Goal: Task Accomplishment & Management: Use online tool/utility

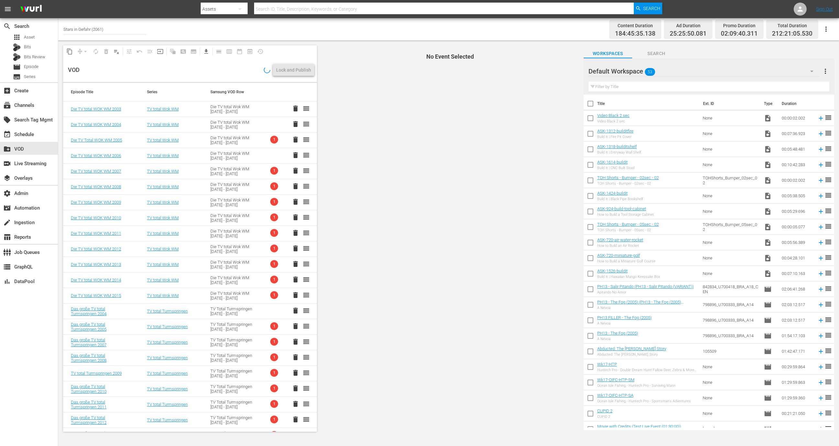
click at [248, 139] on td "Die TV total Wok WM 2003 - 2015" at bounding box center [234, 140] width 63 height 16
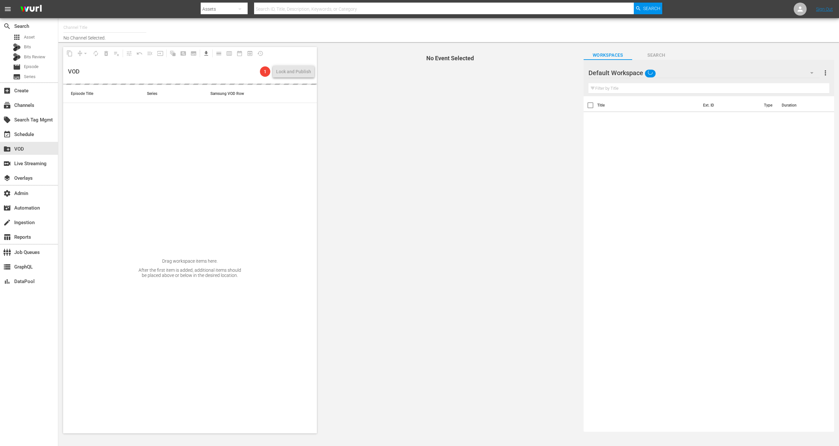
type input "Stars in Gefahr (2061)"
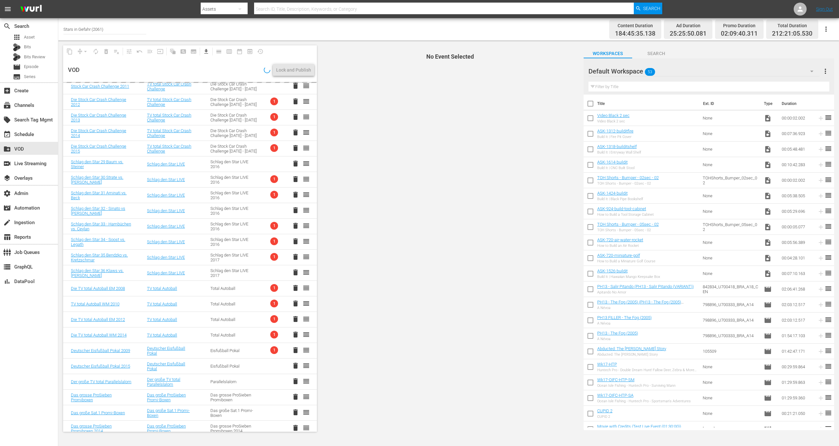
scroll to position [493, 0]
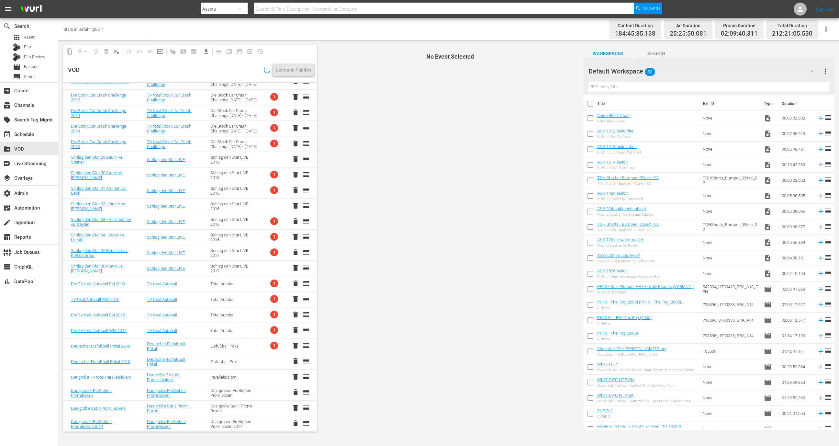
click at [247, 344] on td "Eisfußball Pokal" at bounding box center [234, 346] width 63 height 16
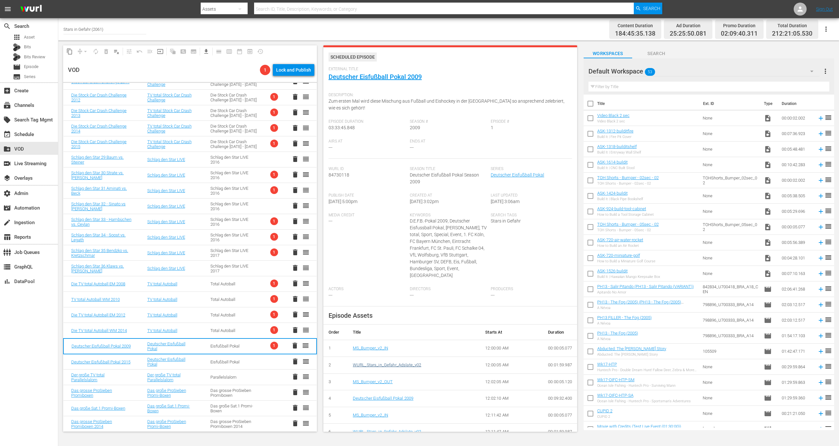
scroll to position [35, 0]
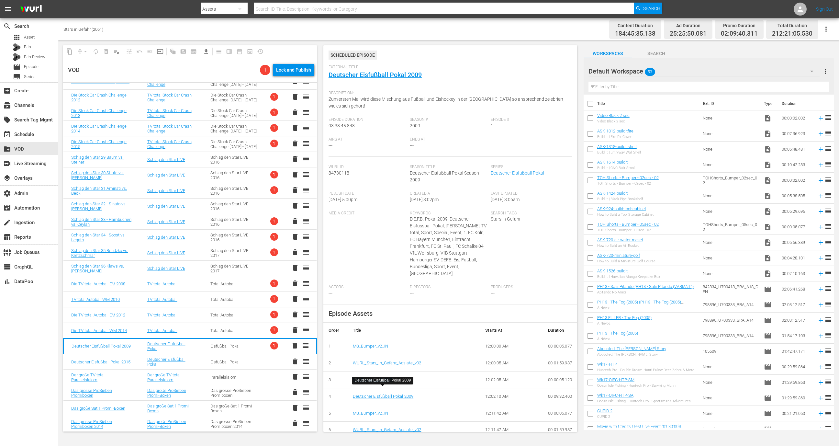
click at [388, 393] on div "Deutscher Eisfußball Pokal 2009" at bounding box center [414, 396] width 122 height 6
click at [388, 394] on link "Deutscher Eisfußball Pokal 2009" at bounding box center [383, 396] width 61 height 5
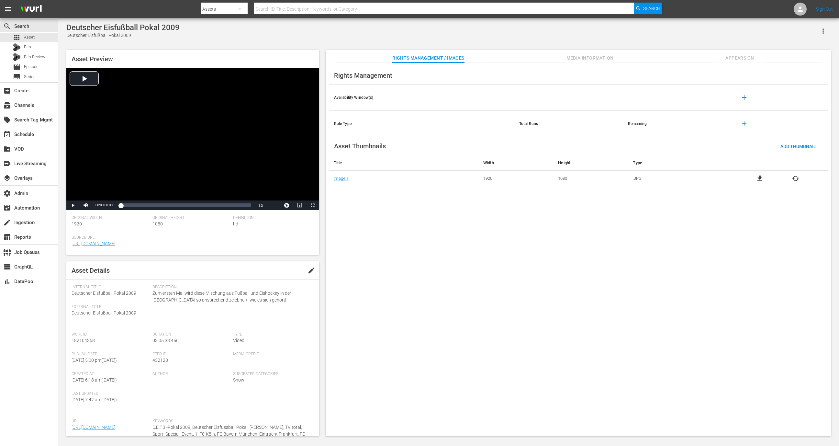
click at [821, 33] on icon "button" at bounding box center [823, 31] width 8 height 8
click at [805, 50] on div "Segmentation Clips" at bounding box center [795, 49] width 62 height 16
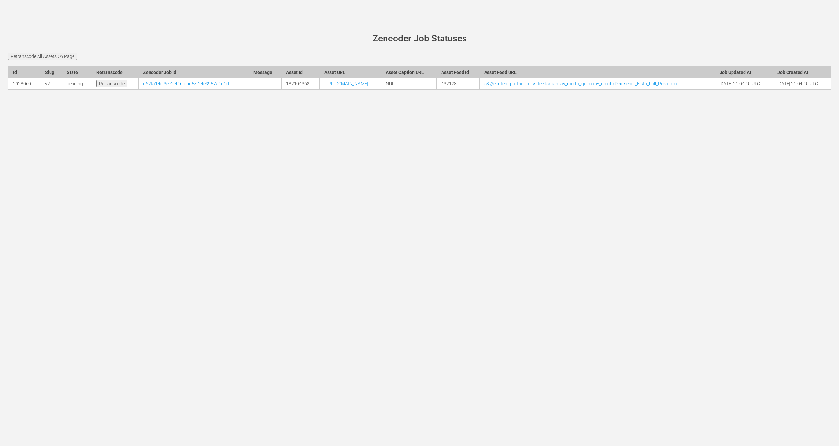
click at [152, 6] on div "wurl-scheduler.com site status Zencoder Job Statuses Retranscode All Assets On …" at bounding box center [419, 223] width 839 height 446
click at [84, 14] on div "wurl-scheduler.com site status Zencoder Job Statuses Retranscode All Assets On …" at bounding box center [419, 223] width 839 height 446
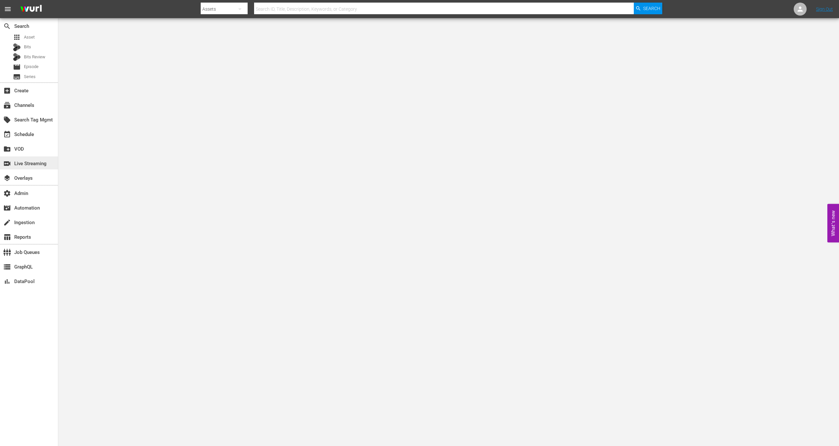
click at [36, 165] on div "switch_video Live Streaming" at bounding box center [18, 163] width 36 height 6
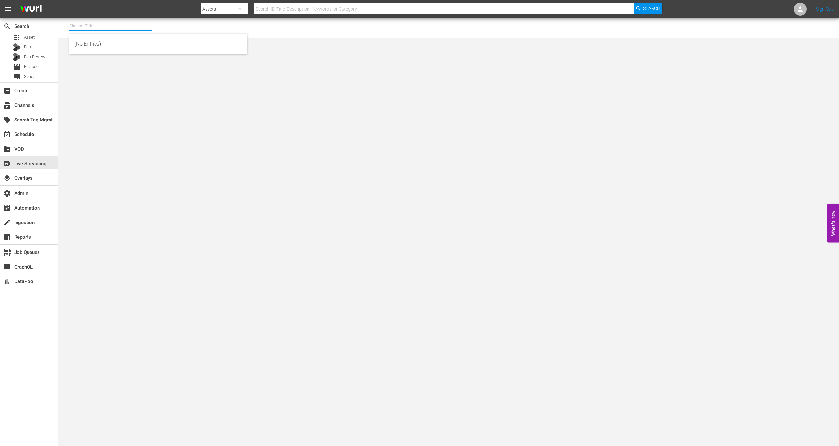
click at [96, 26] on input "text" at bounding box center [110, 26] width 83 height 16
click at [170, 42] on div "Wurl - External (1417 - wurl_external_1)" at bounding box center [158, 44] width 168 height 16
type input "Wurl - External (1417 - wurl_external_1)"
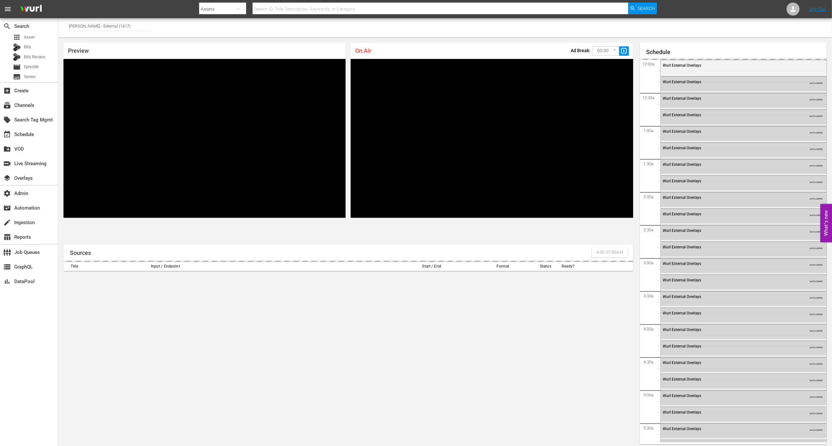
scroll to position [1202, 0]
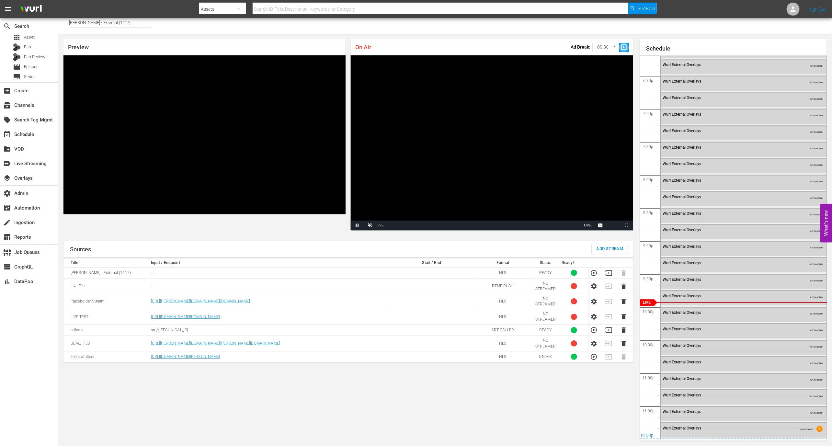
click at [619, 49] on button "slideshow_sharp" at bounding box center [624, 47] width 10 height 9
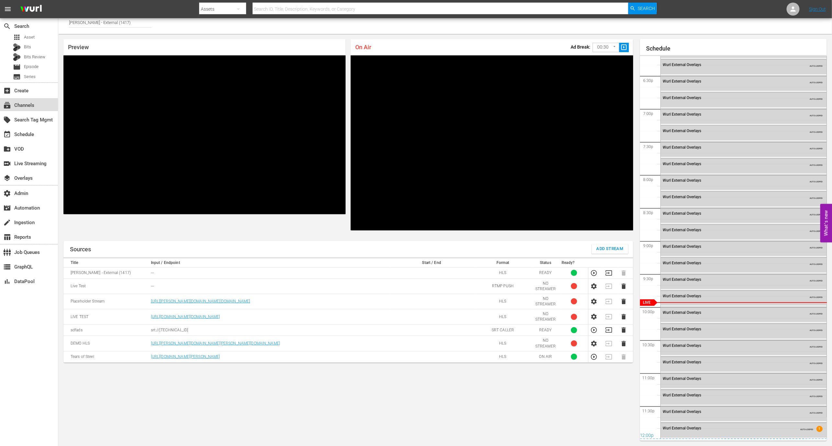
click at [22, 102] on div "subscriptions Channels" at bounding box center [18, 104] width 36 height 6
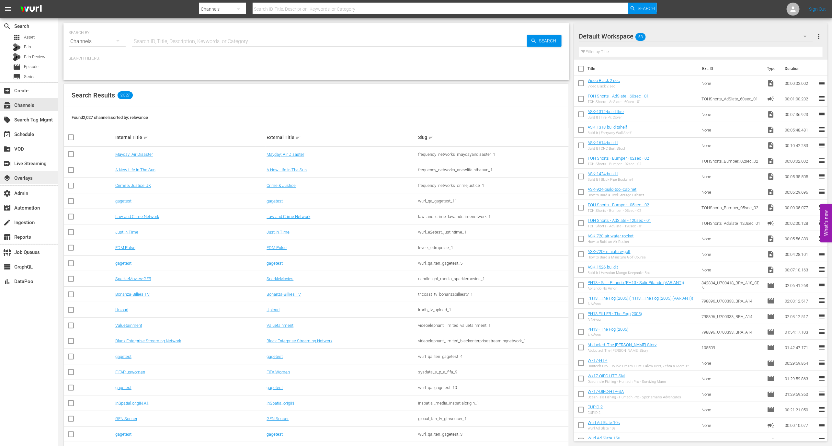
click at [39, 180] on div "layers Overlays" at bounding box center [29, 177] width 58 height 13
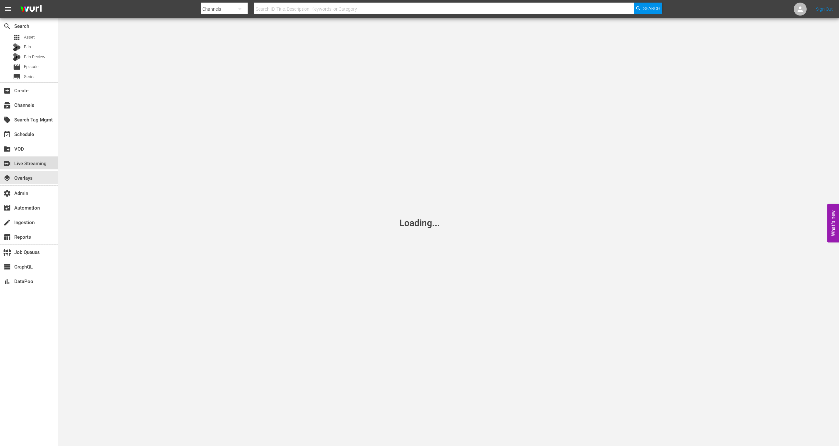
click at [35, 160] on div "switch_video Live Streaming" at bounding box center [18, 163] width 36 height 6
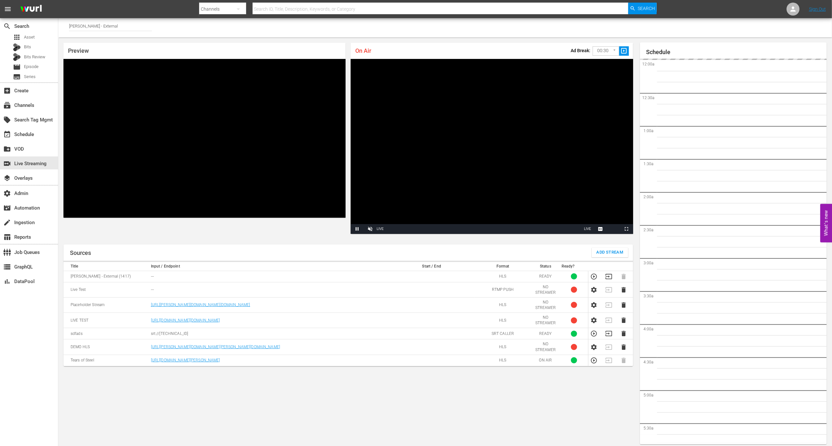
scroll to position [4, 0]
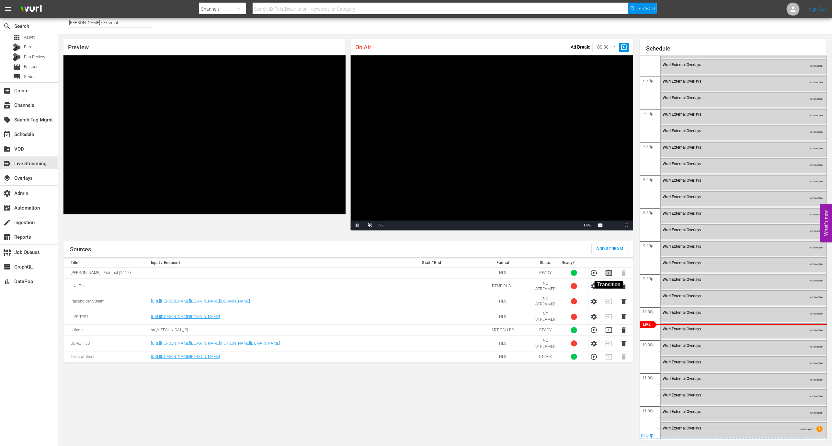
click at [608, 273] on icon "button" at bounding box center [608, 272] width 6 height 5
click at [25, 107] on div "subscriptions Channels" at bounding box center [18, 104] width 36 height 6
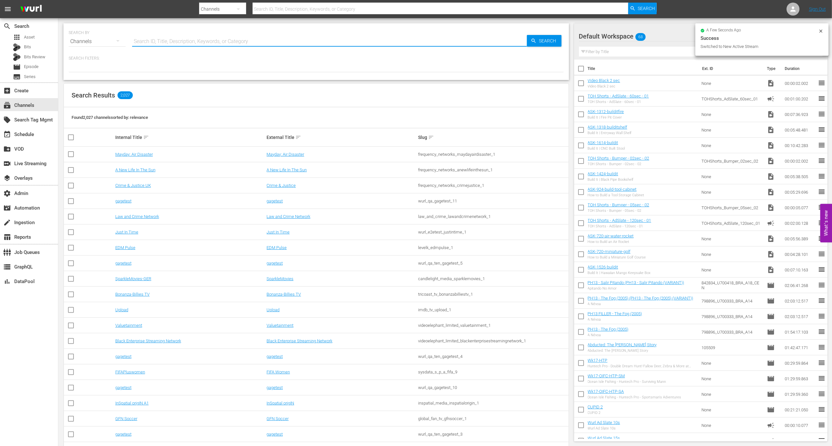
click at [150, 40] on input "text" at bounding box center [329, 42] width 395 height 16
type input "wurl"
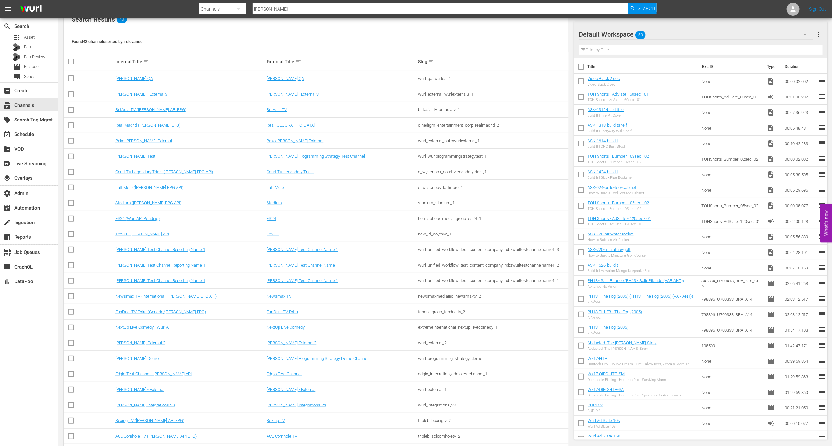
scroll to position [78, 0]
type input "wurl"
click at [129, 387] on link "Wurl - External" at bounding box center [139, 387] width 49 height 5
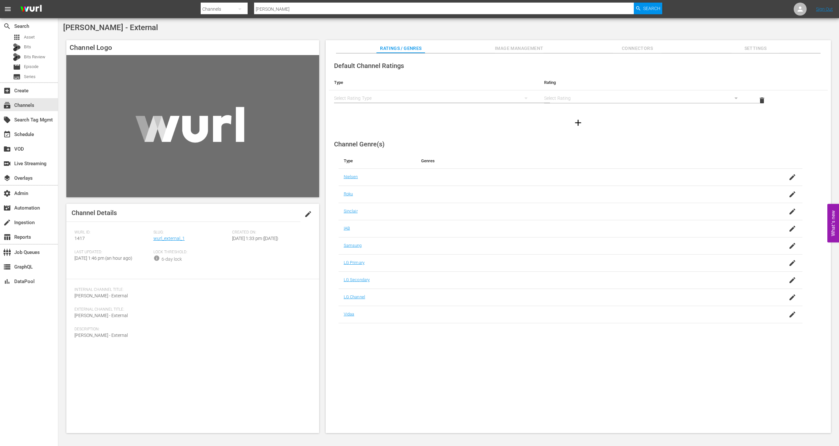
click at [509, 51] on span "Image Management" at bounding box center [519, 48] width 49 height 8
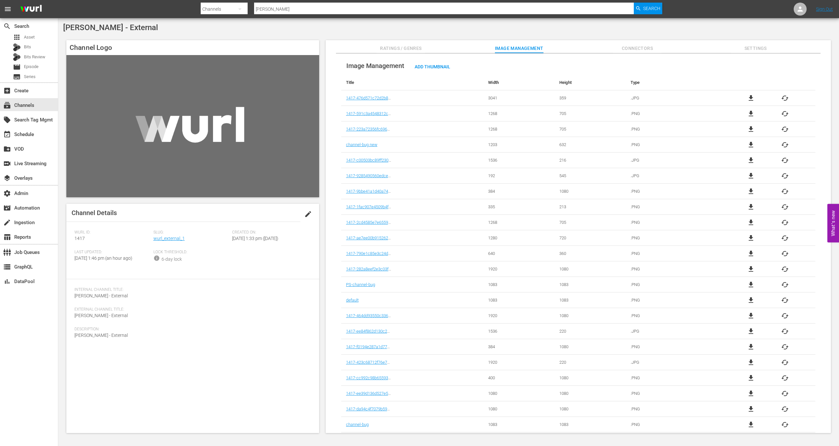
scroll to position [95, 0]
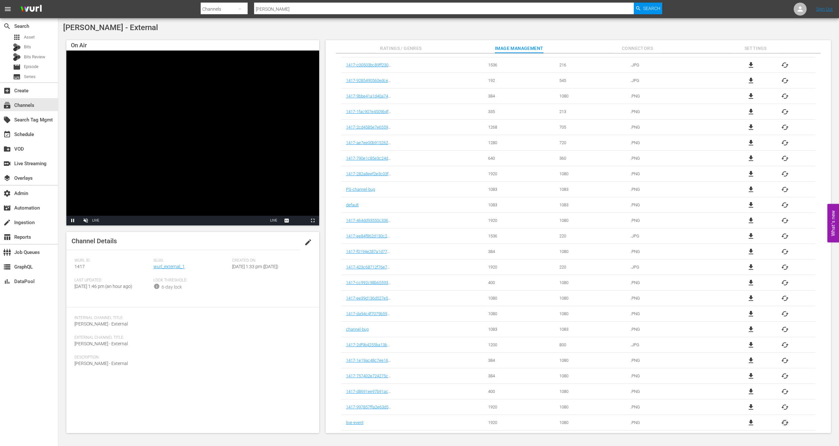
click at [781, 421] on span "cached" at bounding box center [785, 423] width 8 height 8
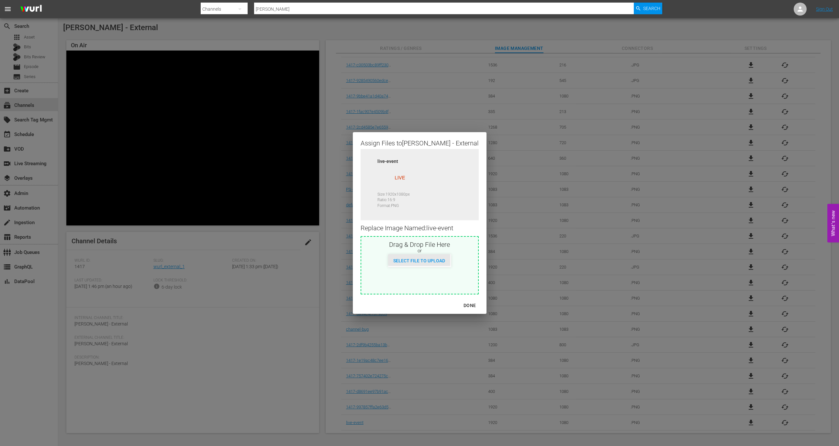
click at [408, 254] on div "Select File to Upload" at bounding box center [419, 260] width 62 height 12
type input "C:\fakepath\live4.png"
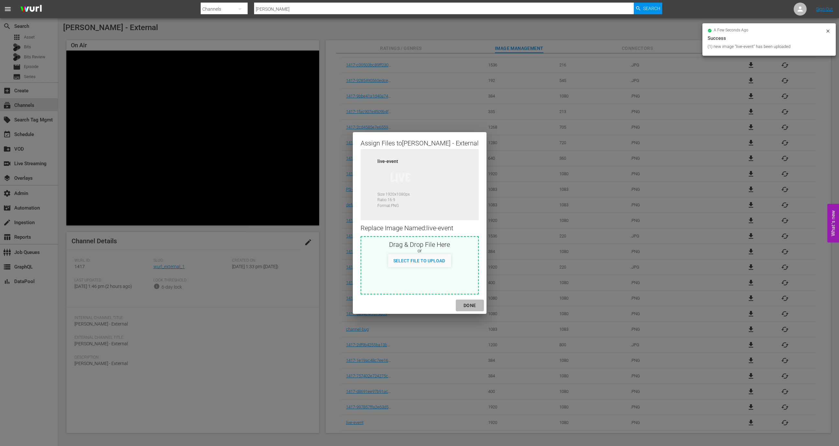
click at [458, 306] on div "DONE" at bounding box center [469, 305] width 23 height 8
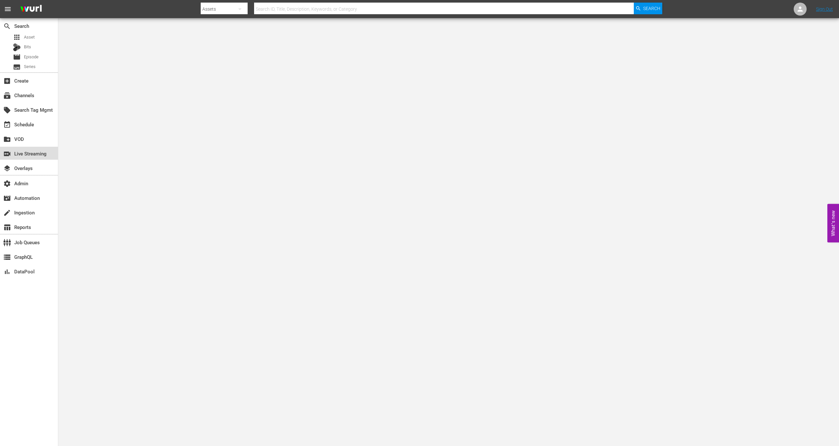
click at [31, 152] on div "switch_video Live Streaming" at bounding box center [18, 153] width 36 height 6
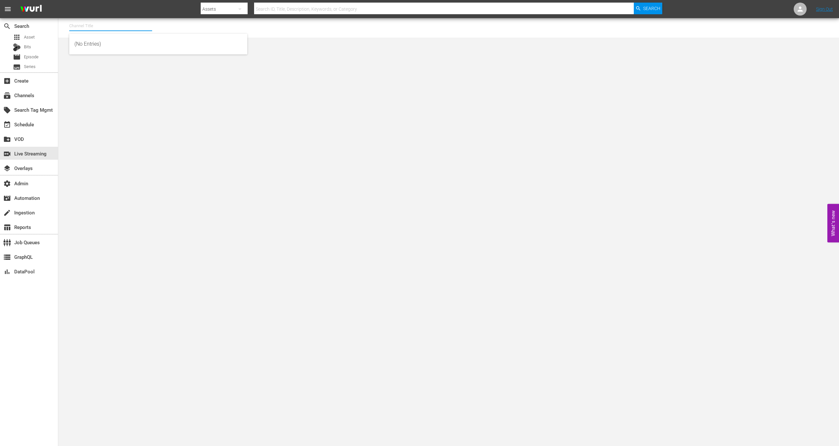
click at [90, 24] on input "text" at bounding box center [110, 26] width 83 height 16
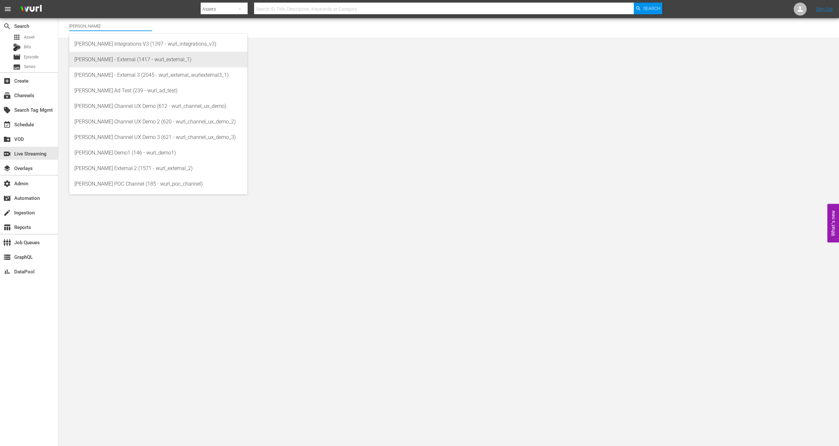
click at [99, 67] on div "[PERSON_NAME] - External (1417 - wurl_external_1)" at bounding box center [158, 60] width 168 height 16
type input "Wurl - External (1417 - wurl_external_1)"
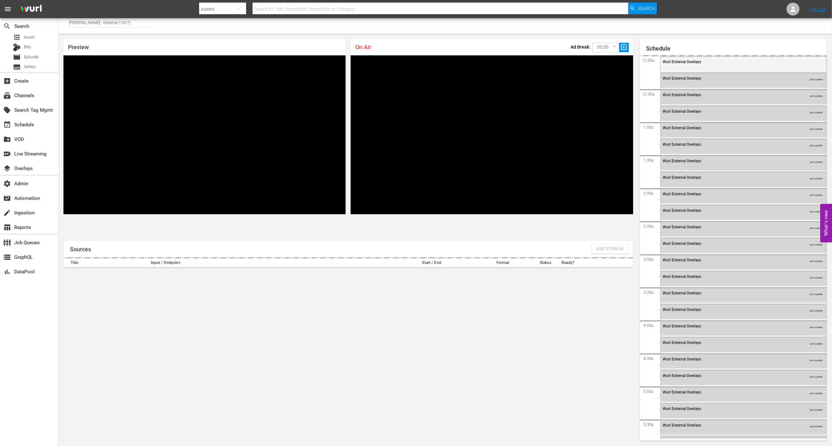
scroll to position [1202, 0]
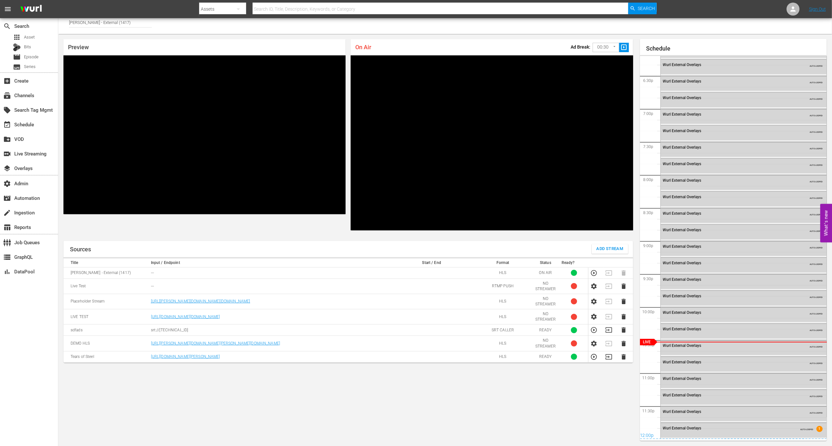
click at [593, 291] on td at bounding box center [595, 285] width 15 height 15
click at [593, 284] on icon "button" at bounding box center [594, 286] width 6 height 6
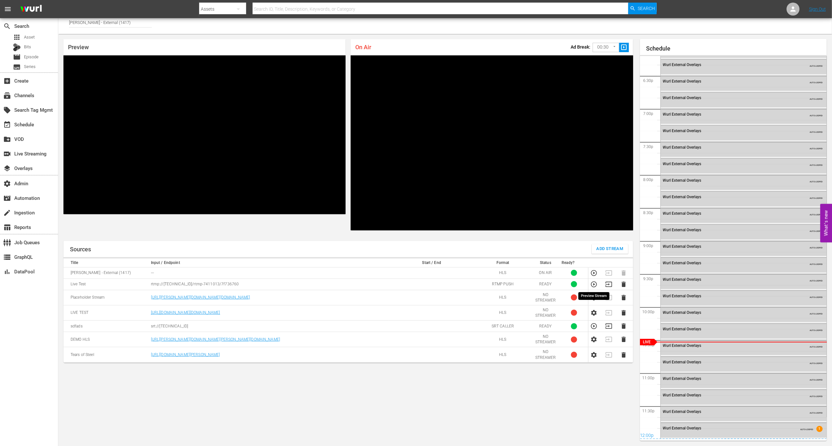
click at [593, 284] on icon "button" at bounding box center [593, 284] width 7 height 7
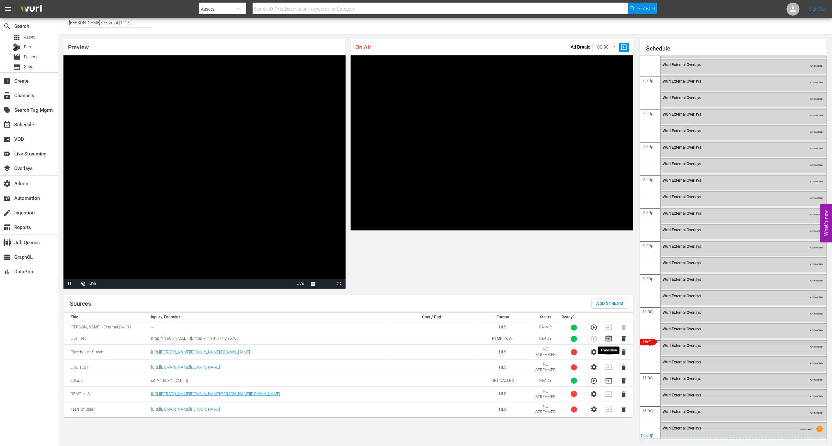
click at [608, 335] on icon "button" at bounding box center [608, 338] width 7 height 7
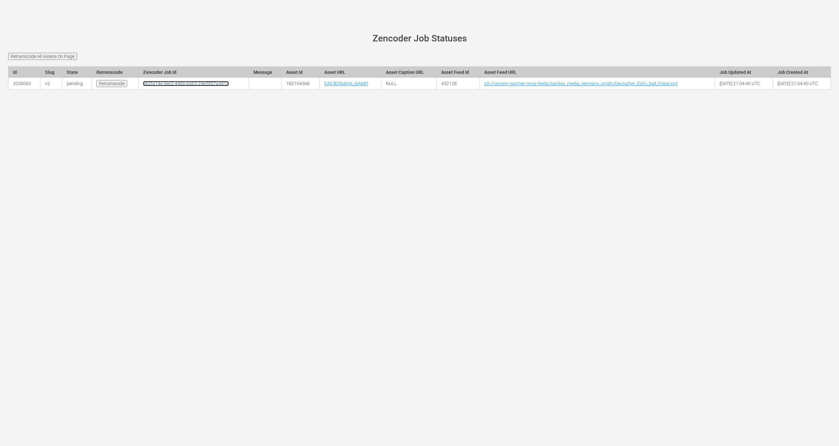
click at [147, 86] on link "d62fa14e-3ec2-446b-bd53-24e3957a4d1d" at bounding box center [186, 83] width 86 height 5
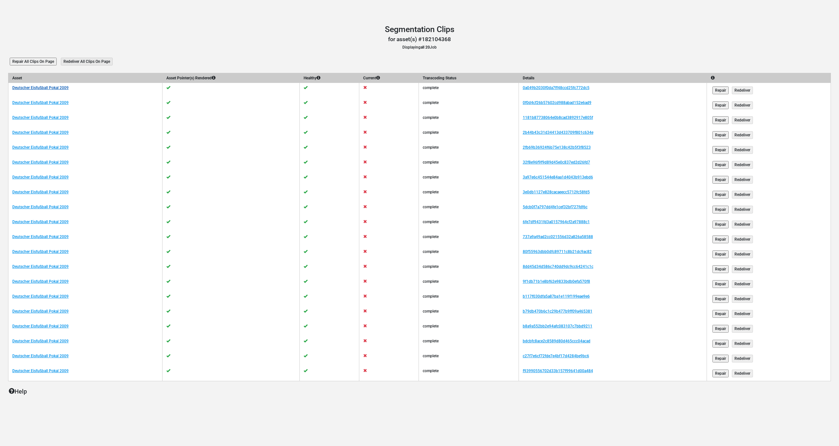
click at [64, 89] on link "Deutscher Eisfußball Pokal 2009" at bounding box center [40, 87] width 56 height 5
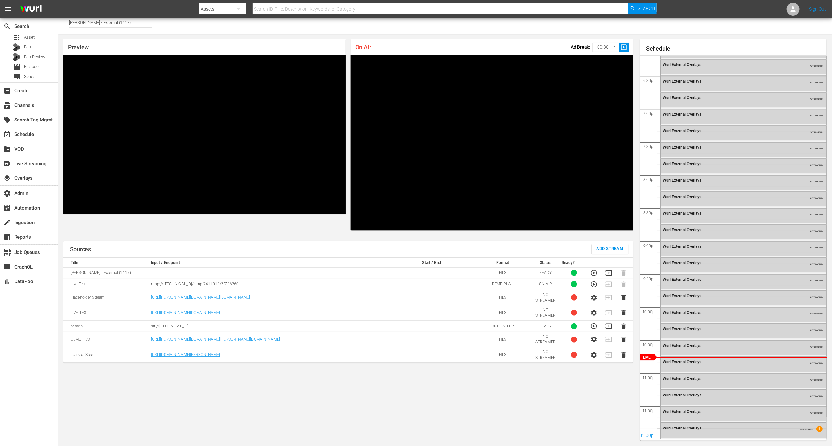
scroll to position [4, 0]
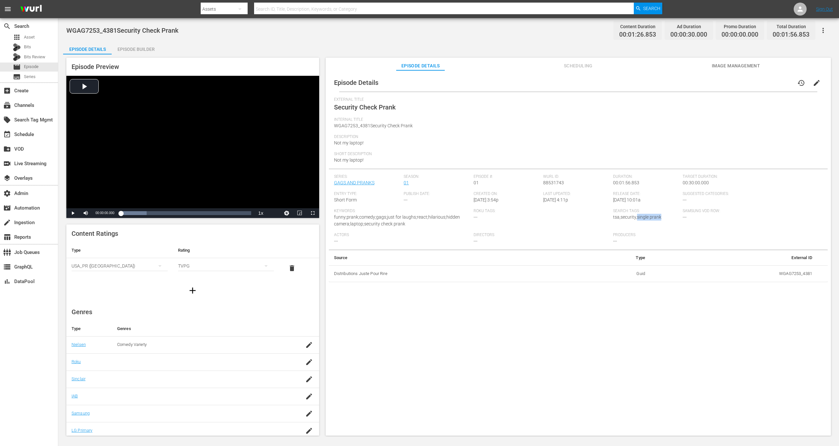
drag, startPoint x: 668, startPoint y: 217, endPoint x: 634, endPoint y: 217, distance: 34.3
click at [634, 217] on div "Search Tags: tsa,security,single prank" at bounding box center [648, 220] width 70 height 24
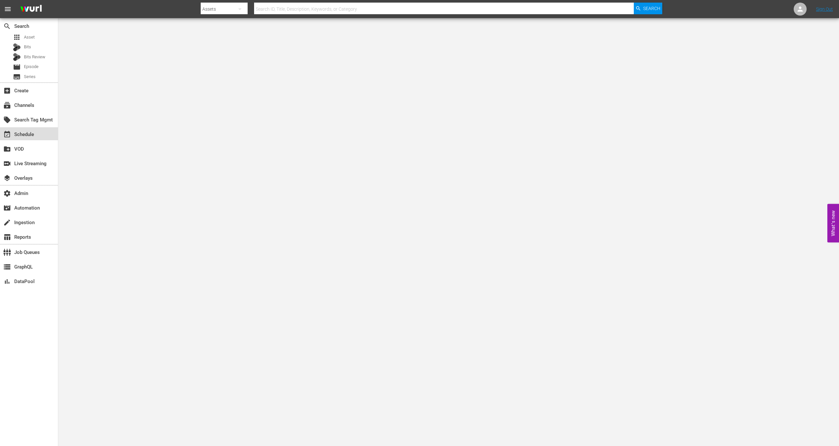
click at [37, 128] on div "event_available Schedule" at bounding box center [29, 133] width 58 height 13
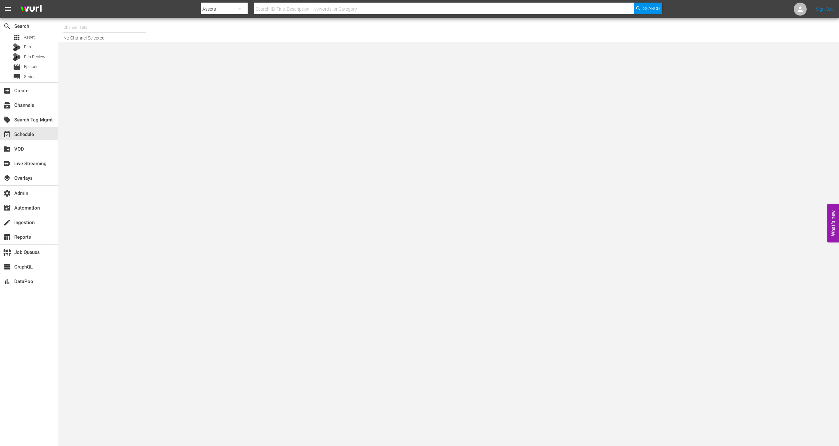
click at [117, 30] on input "text" at bounding box center [104, 28] width 83 height 16
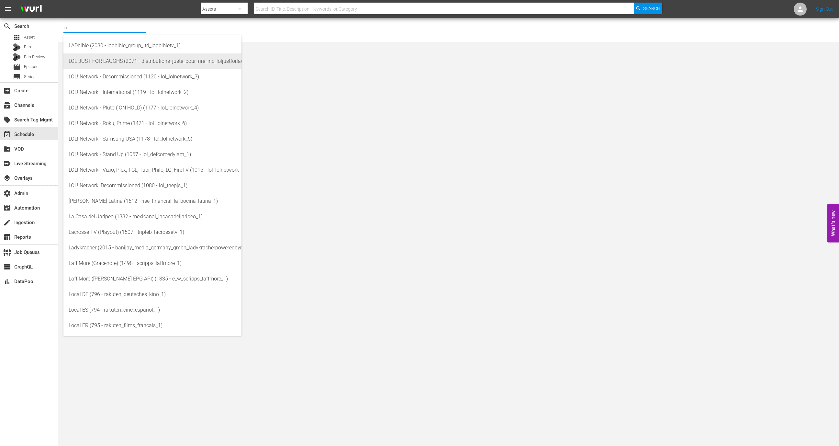
click at [124, 58] on div "LOL JUST FOR LAUGHS (2071 - distributions_juste_pour_rire_inc_loljustforlaughs_…" at bounding box center [153, 61] width 168 height 16
type input "LOL JUST FOR LAUGHS (2071 - distributions_juste_pour_rire_inc_loljustforlaughs_…"
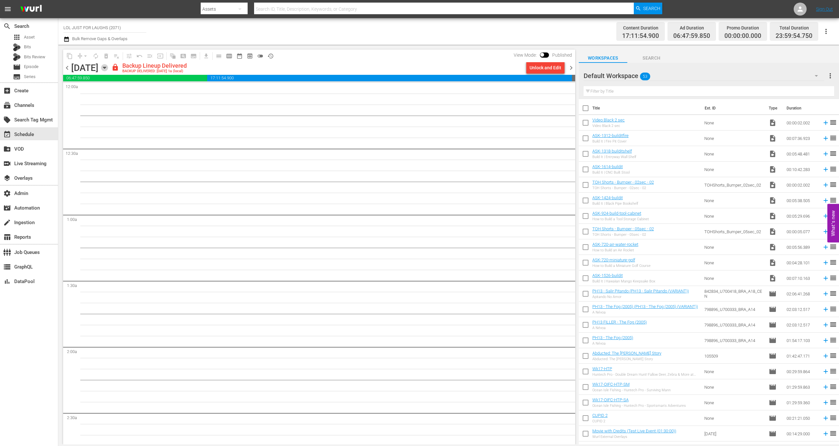
click at [106, 67] on icon "button" at bounding box center [104, 68] width 3 height 2
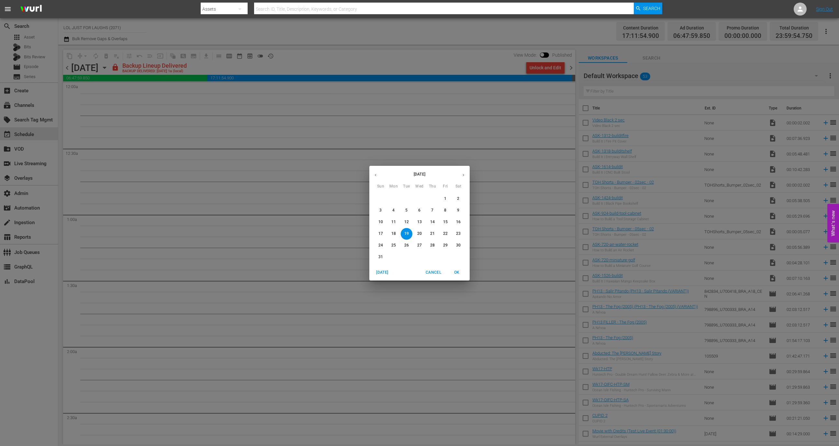
click at [462, 169] on button "button" at bounding box center [463, 175] width 13 height 13
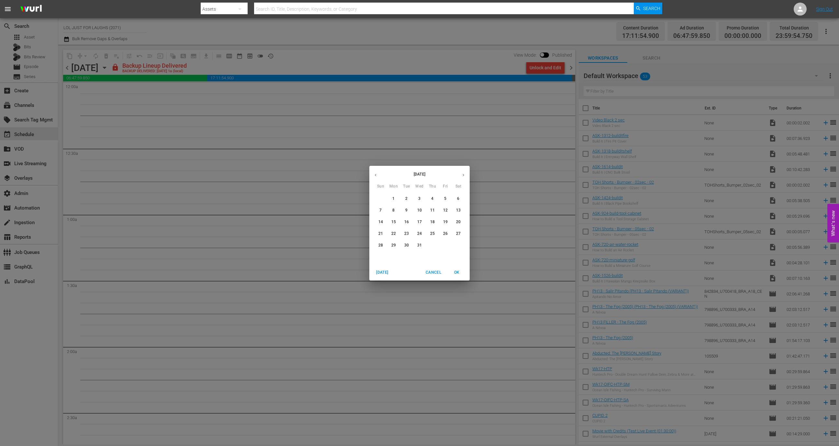
click at [462, 169] on button "button" at bounding box center [463, 175] width 13 height 13
click at [434, 197] on span "5" at bounding box center [433, 199] width 12 height 6
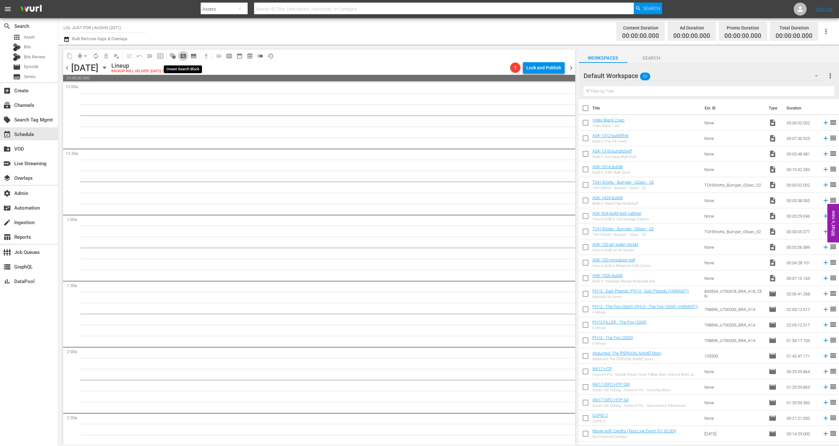
click at [182, 56] on span "pageview_outlined" at bounding box center [183, 56] width 6 height 6
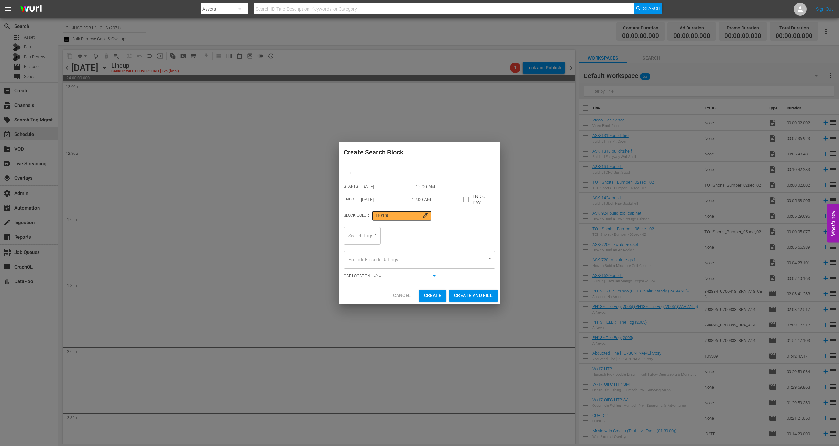
click at [365, 237] on div "Search Tags" at bounding box center [362, 235] width 37 height 17
type input "single"
click at [370, 255] on span "single prank" at bounding box center [361, 253] width 25 height 7
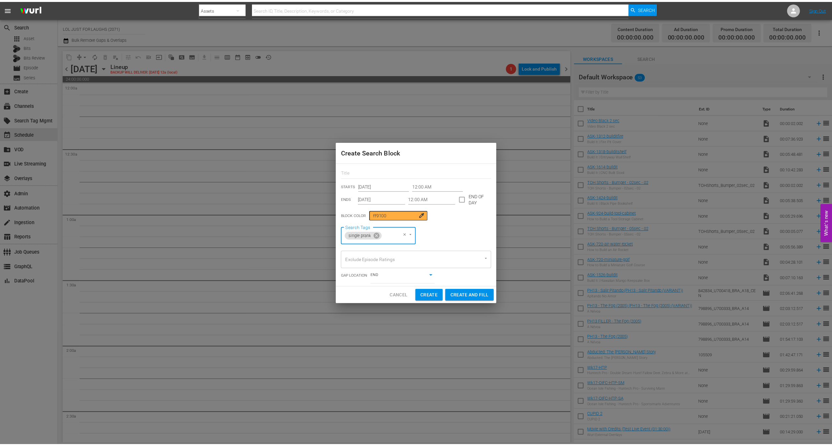
scroll to position [0, 0]
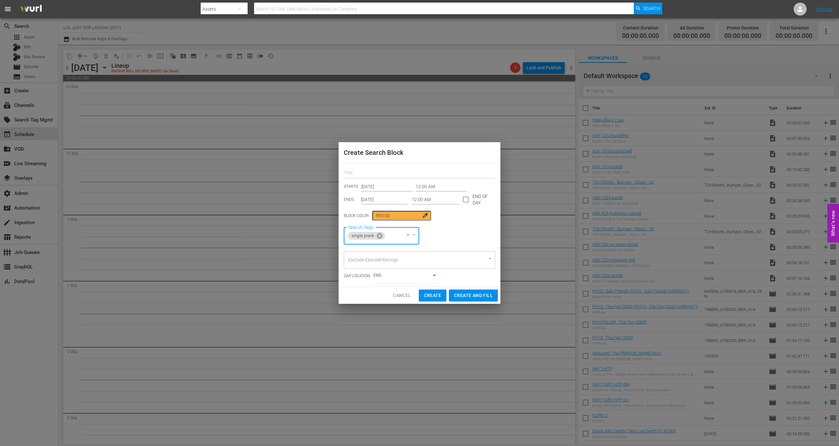
click at [384, 173] on input "text" at bounding box center [419, 174] width 151 height 10
type input "Test"
click at [479, 292] on span "Create and Fill" at bounding box center [473, 295] width 39 height 8
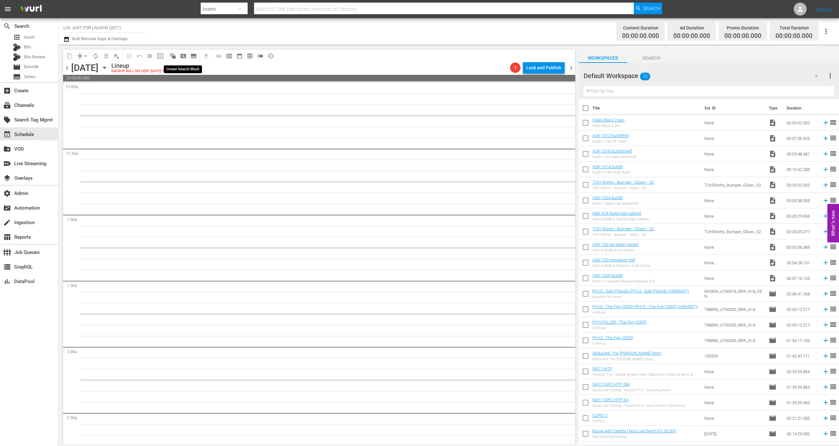
click at [181, 57] on span "pageview_outlined" at bounding box center [183, 56] width 6 height 6
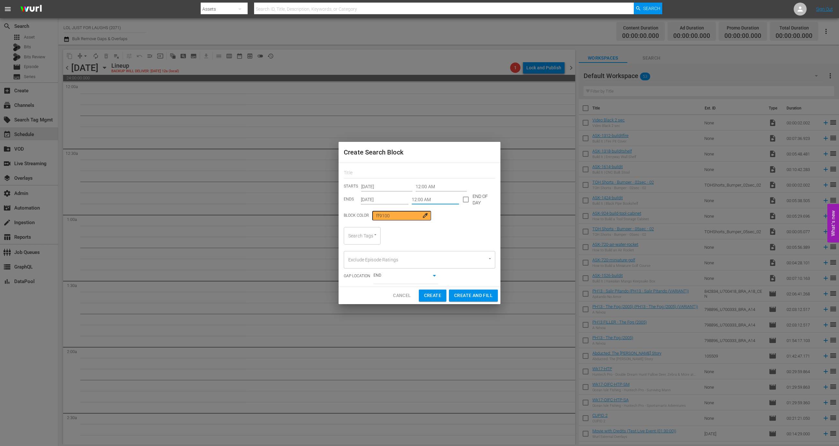
click at [414, 200] on input "12:00 AM" at bounding box center [436, 200] width 48 height 10
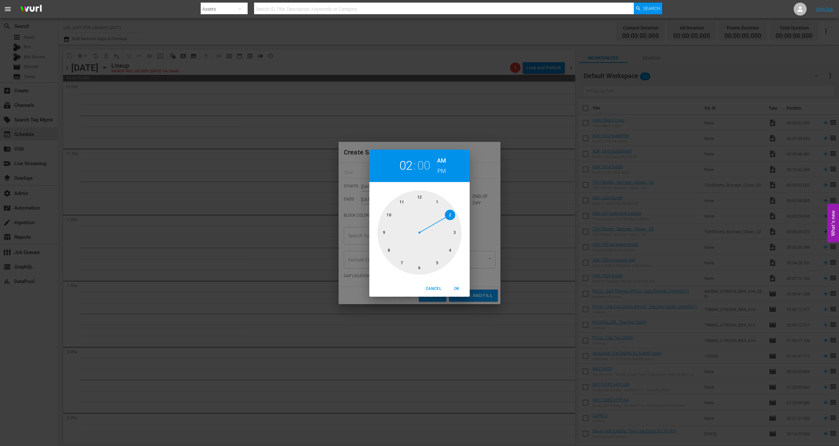
click at [453, 214] on div at bounding box center [419, 232] width 84 height 84
click at [454, 282] on div "Cancel OK" at bounding box center [419, 289] width 100 height 16
click at [454, 285] on span "OK" at bounding box center [457, 288] width 16 height 7
type input "02:00 AM"
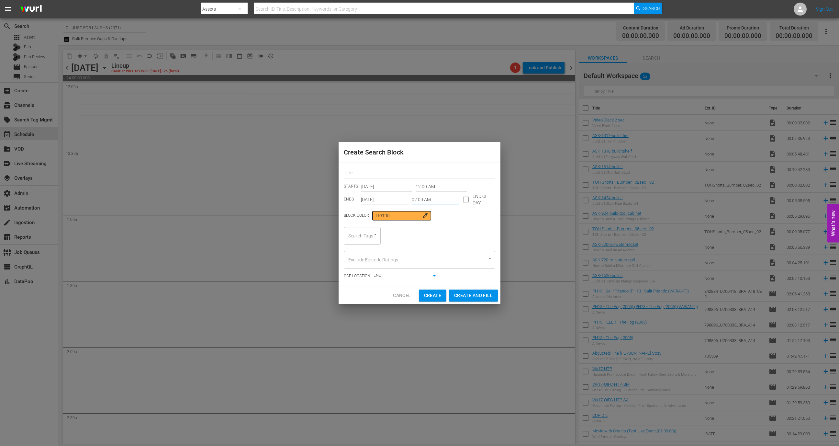
click at [362, 235] on div "Search Tags" at bounding box center [362, 235] width 37 height 17
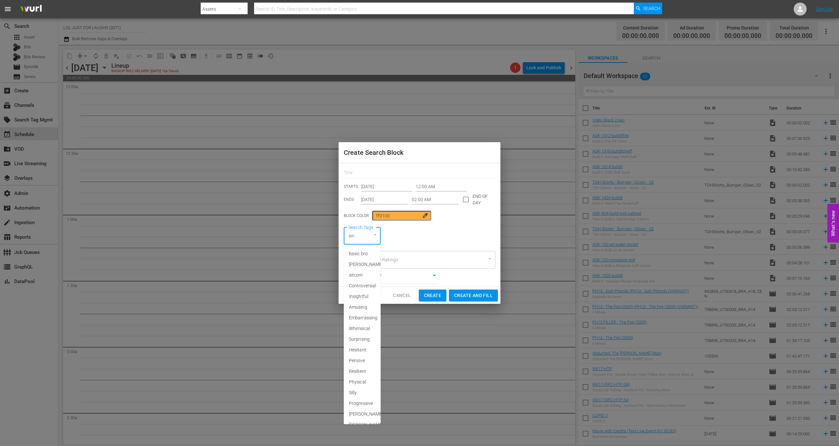
type input "sing"
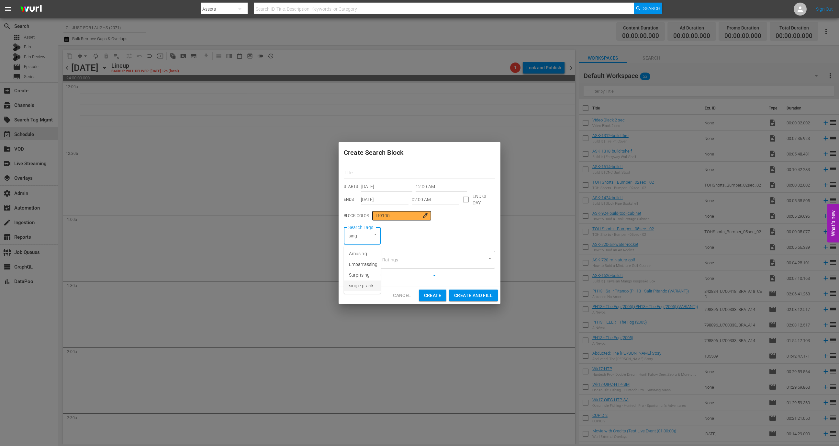
click at [364, 287] on span "single prank" at bounding box center [361, 285] width 25 height 7
click at [375, 174] on input "text" at bounding box center [419, 174] width 151 height 10
type input "Test"
click at [492, 302] on div "Cancel Create Create and Fill" at bounding box center [420, 295] width 162 height 17
click at [490, 295] on span "Create and Fill" at bounding box center [473, 295] width 39 height 8
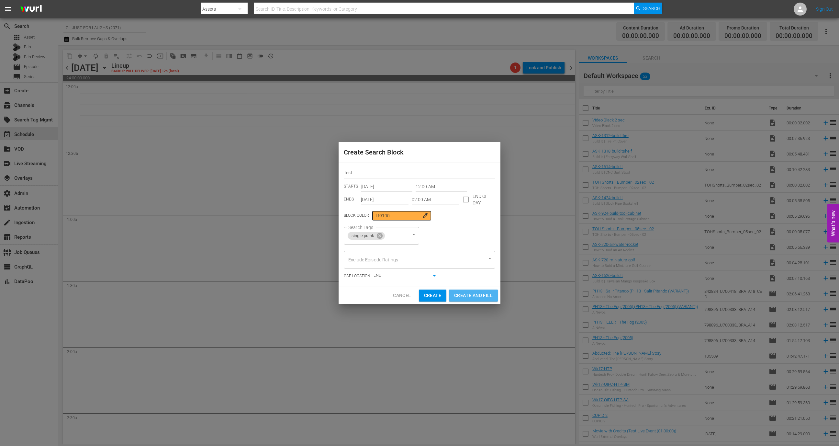
type input "12:00 AM"
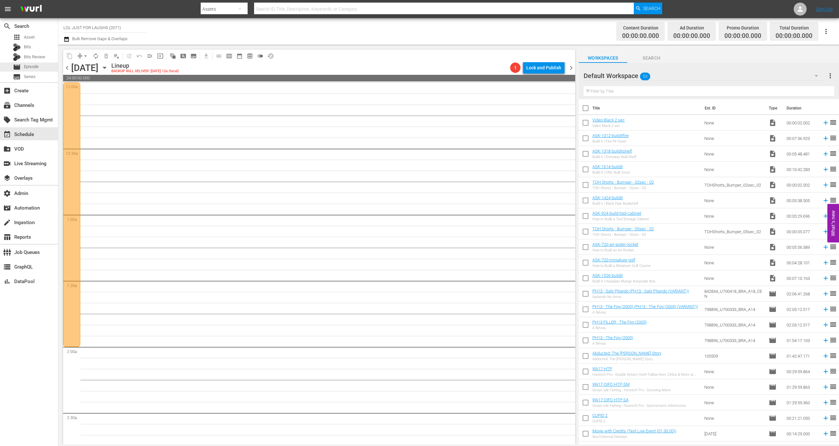
click at [36, 62] on div "apps Asset Bits Bits Review movie Episode subtitles Series" at bounding box center [29, 57] width 58 height 49
click at [37, 65] on span "Episode" at bounding box center [31, 66] width 15 height 6
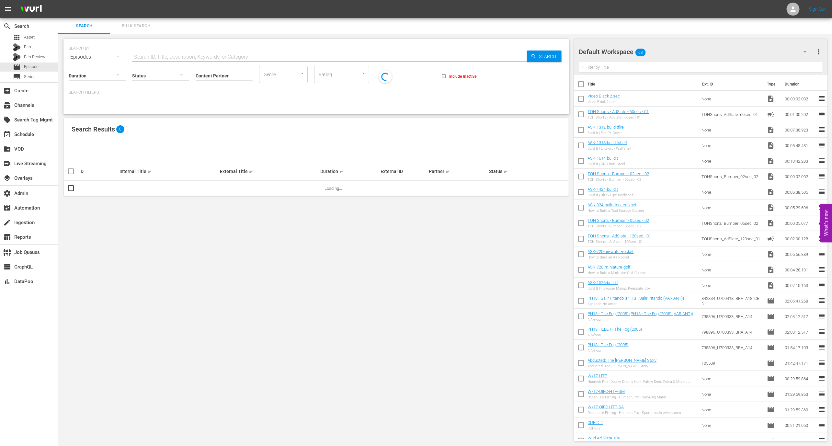
click at [170, 55] on input "text" at bounding box center [329, 57] width 395 height 16
type input "s"
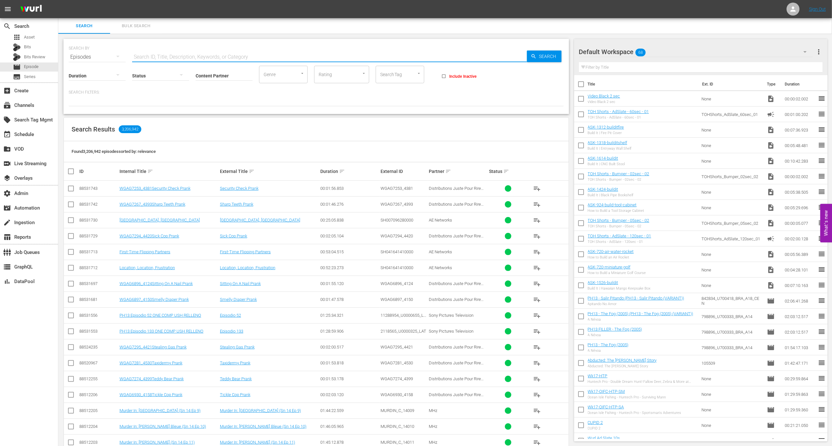
click at [399, 76] on input "SearchTag" at bounding box center [390, 75] width 25 height 12
click at [399, 76] on input "si" at bounding box center [390, 75] width 25 height 12
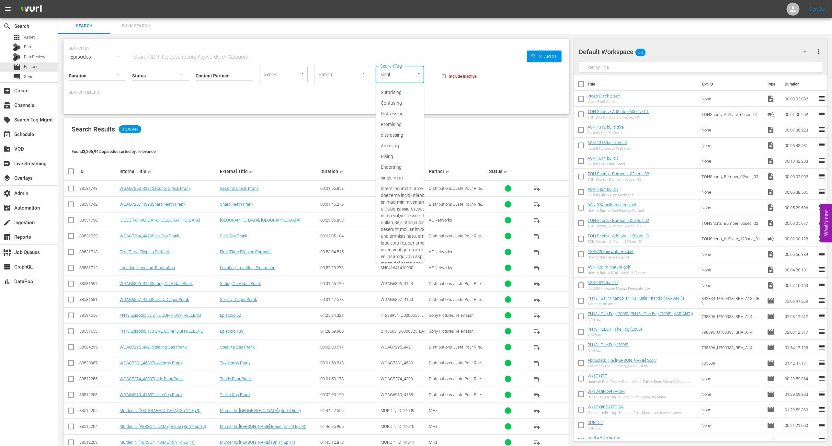
type input "single"
click at [396, 132] on span "single prank" at bounding box center [393, 135] width 25 height 7
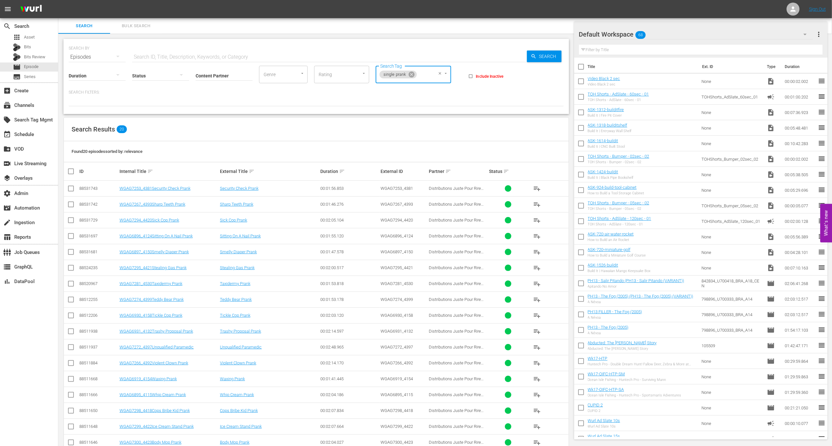
scroll to position [62, 0]
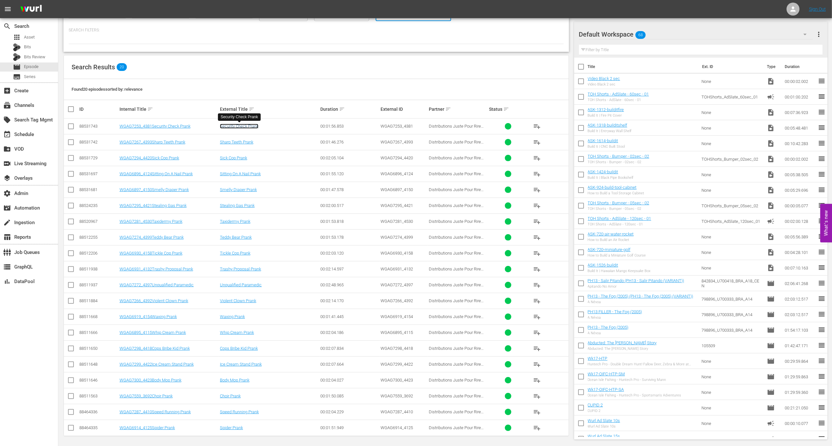
click at [251, 126] on link "Security Check Prank" at bounding box center [239, 126] width 39 height 5
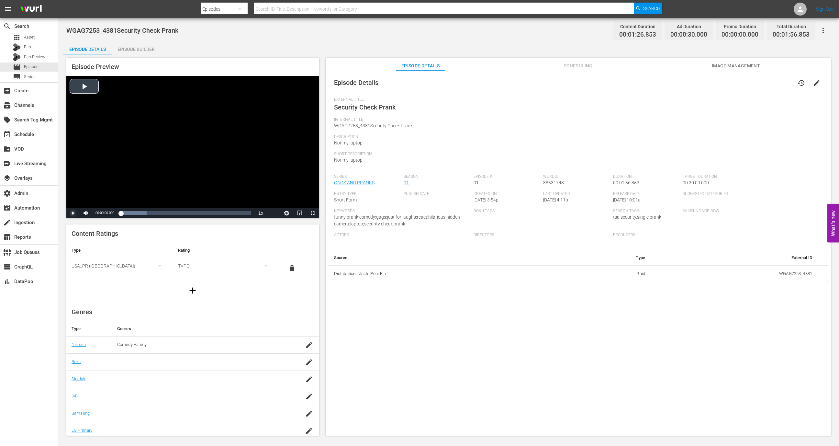
click at [73, 213] on span "Video Player" at bounding box center [73, 213] width 0 height 0
click at [195, 214] on div "00:01:06.856 Security Check Prank" at bounding box center [195, 213] width 0 height 6
click at [73, 213] on span "Video Player" at bounding box center [73, 213] width 0 height 0
click at [140, 58] on div "Episode Preview Video Player is loading. Play Video Play Mute 0% Current Time 0…" at bounding box center [192, 138] width 253 height 160
click at [139, 53] on div "Episode Builder" at bounding box center [136, 49] width 49 height 16
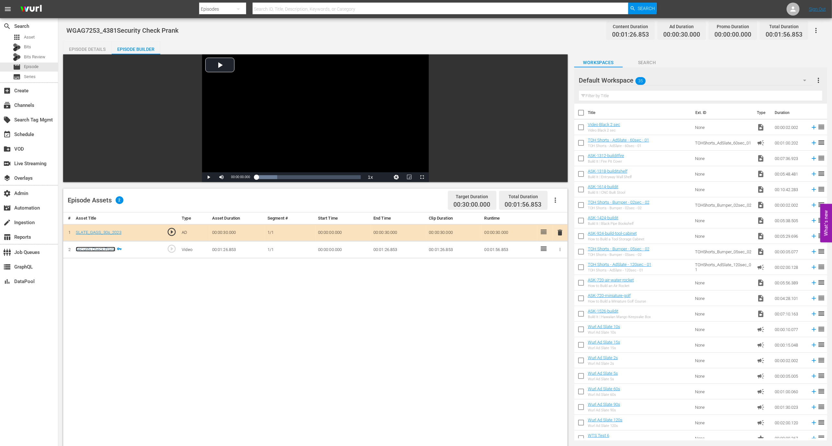
click at [101, 247] on link "Security Check Prank" at bounding box center [95, 249] width 39 height 5
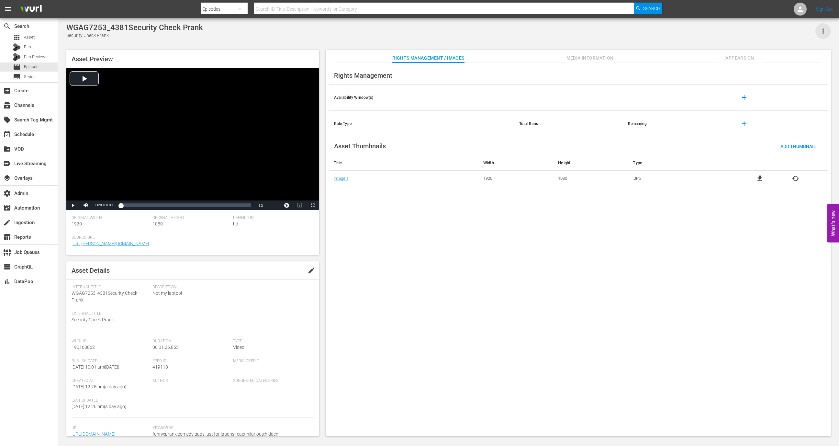
click at [823, 31] on icon "button" at bounding box center [823, 30] width 1 height 5
click at [799, 31] on div "Add To Workspace" at bounding box center [795, 34] width 62 height 16
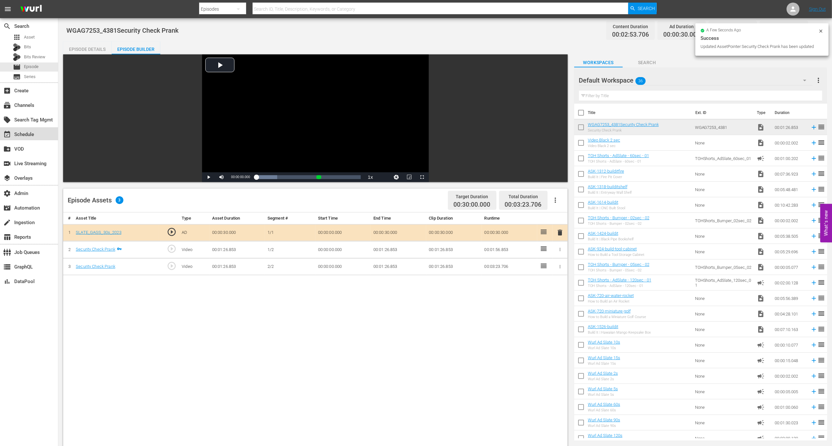
click at [47, 135] on div "event_available Schedule" at bounding box center [29, 133] width 58 height 13
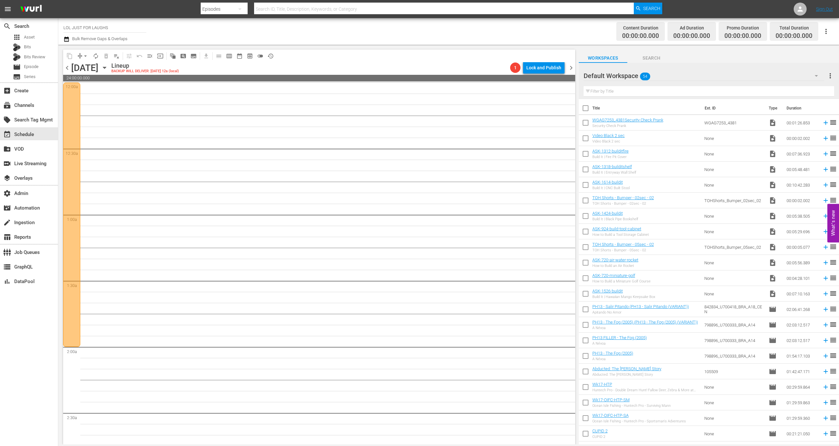
click at [73, 145] on div at bounding box center [71, 215] width 17 height 264
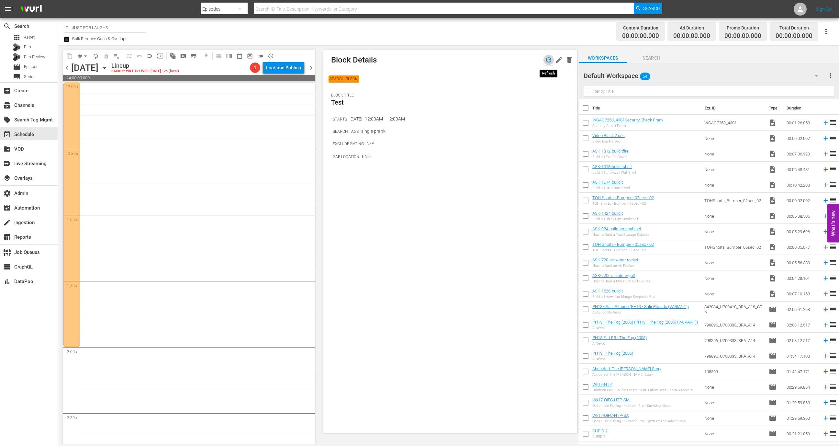
click at [547, 60] on icon "button" at bounding box center [549, 60] width 8 height 8
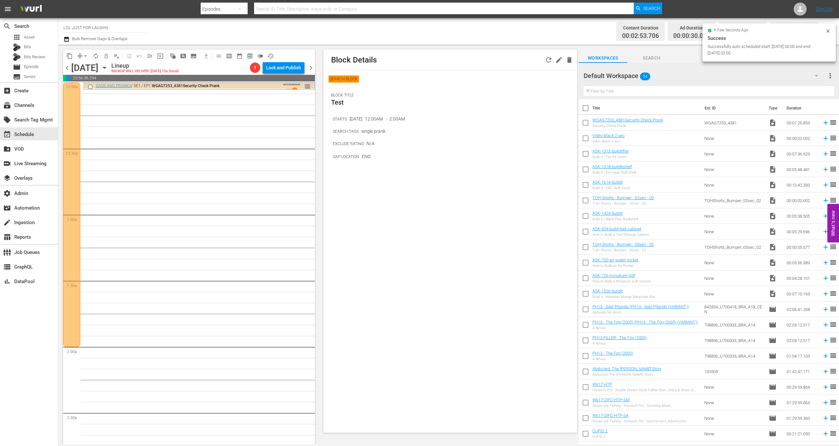
click at [233, 87] on div "GAGS AND PRANKS / SE1 / EP1: WGAG7253_4381Security Check Prank" at bounding box center [187, 86] width 183 height 5
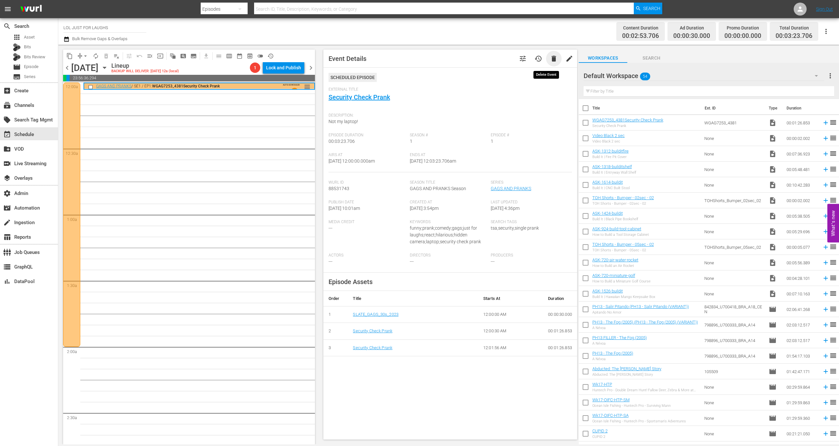
click at [550, 59] on span "delete" at bounding box center [554, 59] width 8 height 8
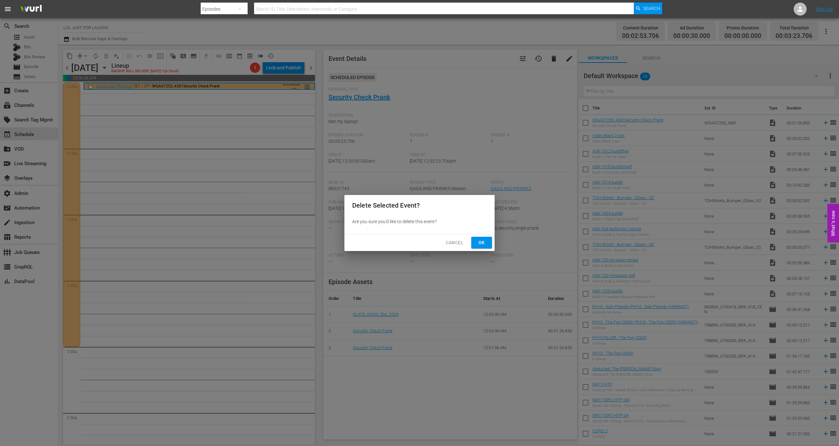
click at [481, 241] on span "Ok" at bounding box center [482, 243] width 10 height 8
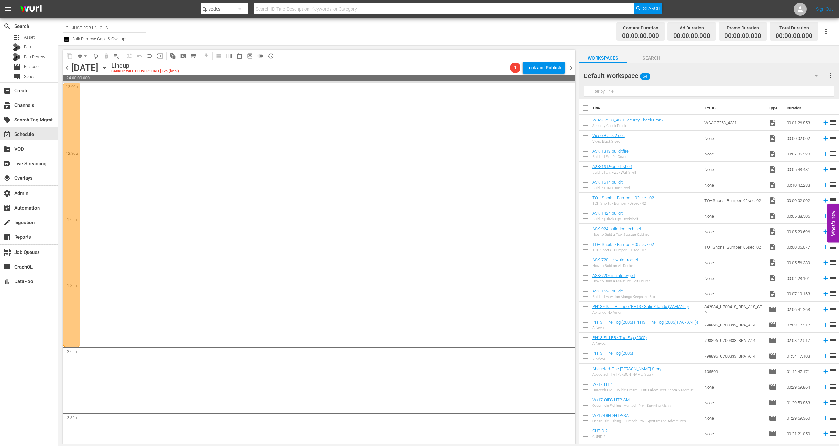
click at [69, 140] on div at bounding box center [71, 215] width 17 height 264
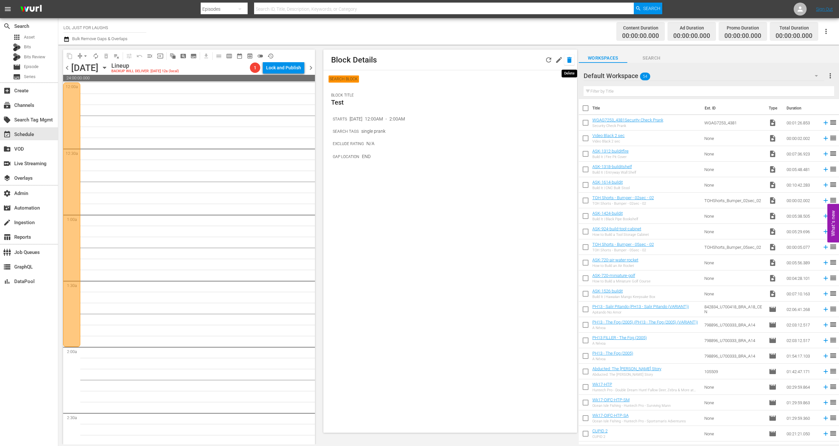
click at [571, 61] on icon "button" at bounding box center [569, 60] width 5 height 6
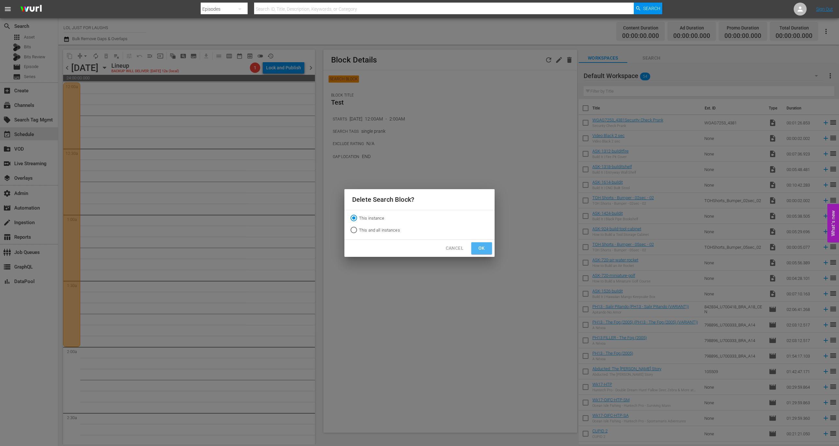
click at [483, 248] on span "Ok" at bounding box center [482, 248] width 10 height 8
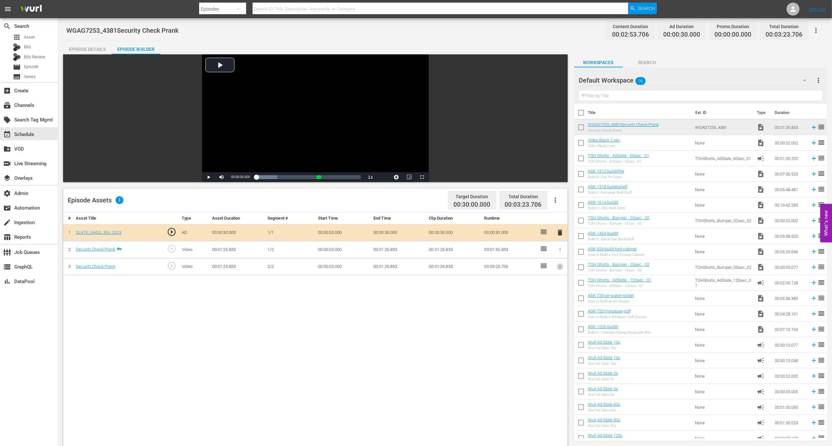
click at [562, 266] on icon "button" at bounding box center [559, 266] width 5 height 5
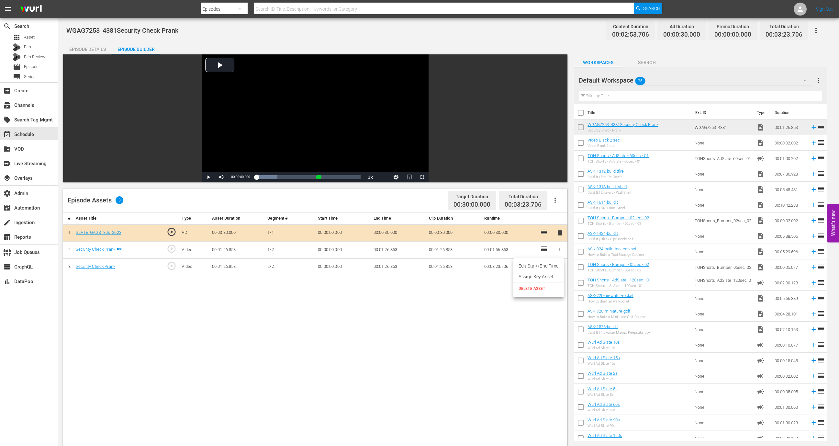
click at [538, 292] on li "DELETE ASSET" at bounding box center [538, 288] width 50 height 12
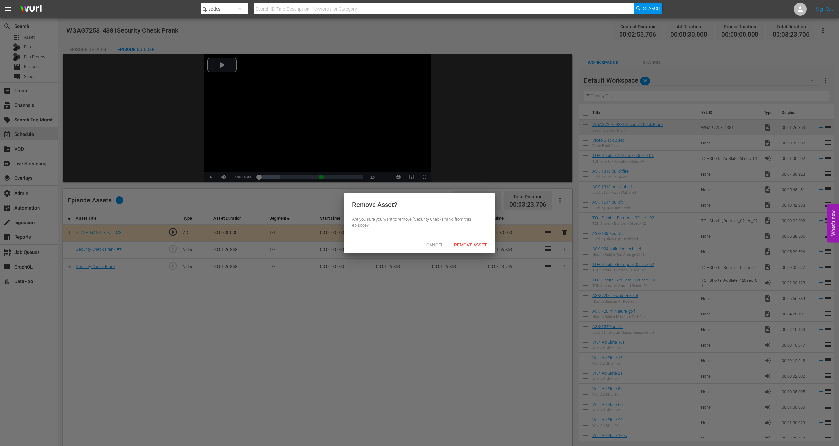
click at [469, 248] on div "Remove Asset" at bounding box center [470, 245] width 43 height 12
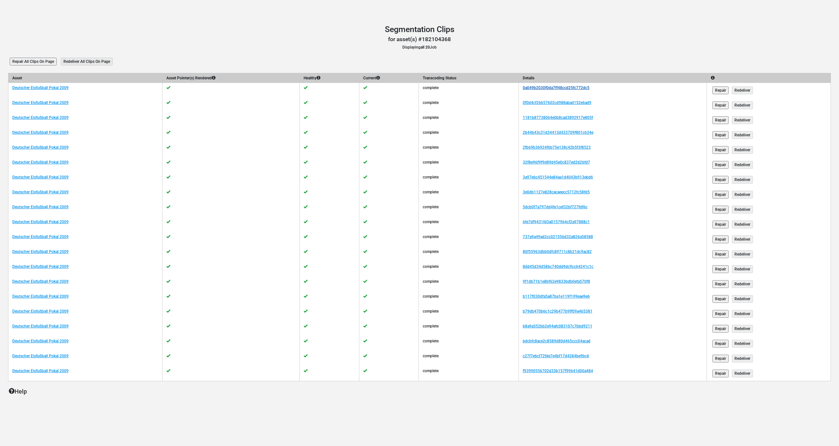
click at [574, 87] on link "0a049b2030f0da7ff48ccd25fc772dc5" at bounding box center [556, 87] width 67 height 5
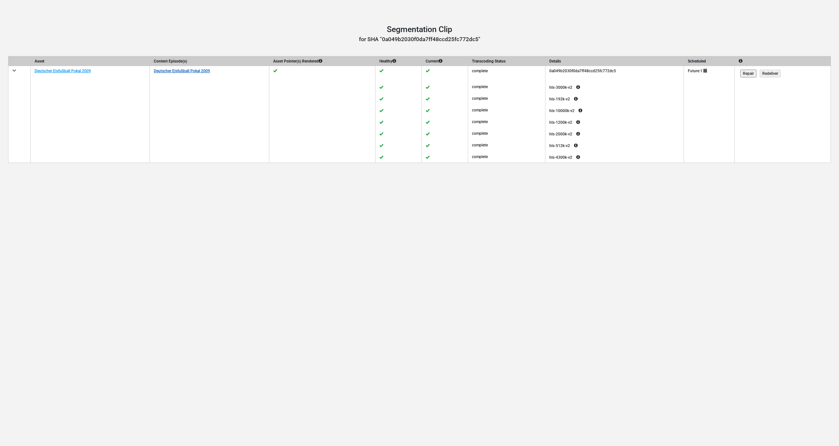
click at [206, 70] on link "Deutscher Eisfußball Pokal 2009" at bounding box center [182, 71] width 56 height 5
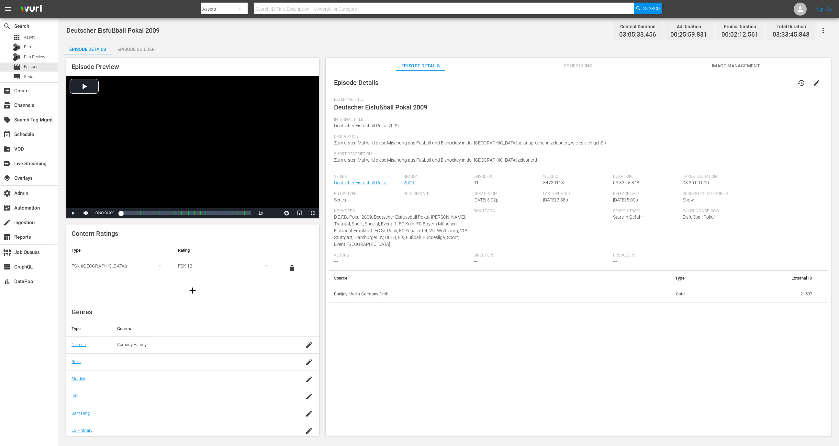
click at [589, 59] on button "Scheduling" at bounding box center [578, 64] width 49 height 13
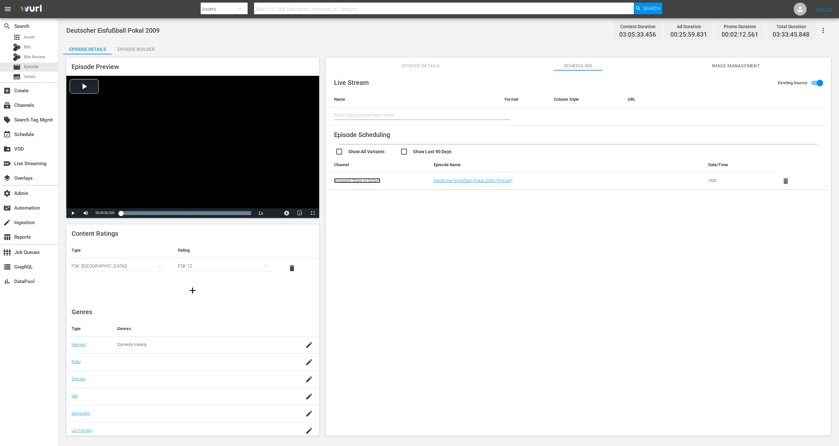
click at [356, 180] on link "myspass Stars in Gefahr" at bounding box center [357, 180] width 46 height 5
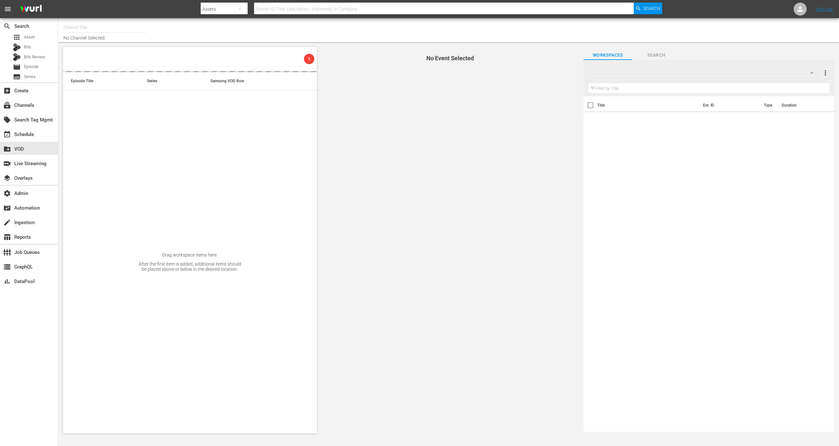
type input "Stars in Gefahr (2061)"
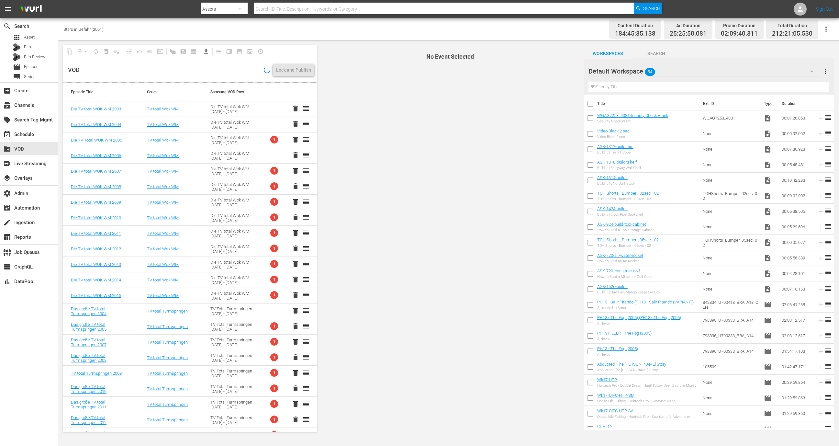
scroll to position [493, 0]
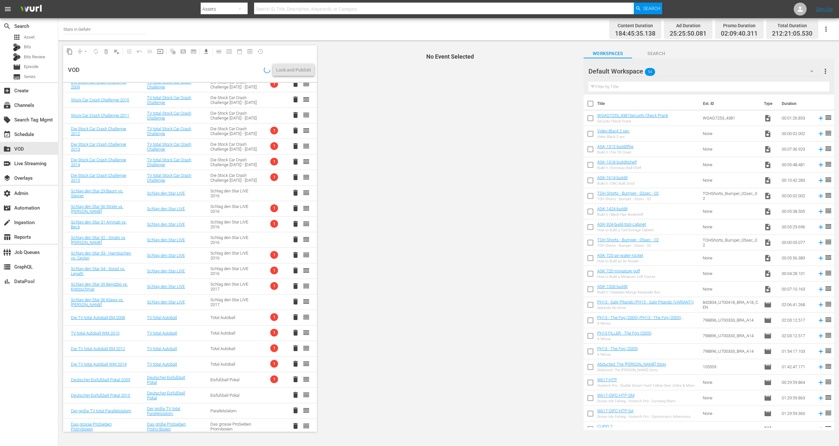
scroll to position [493, 0]
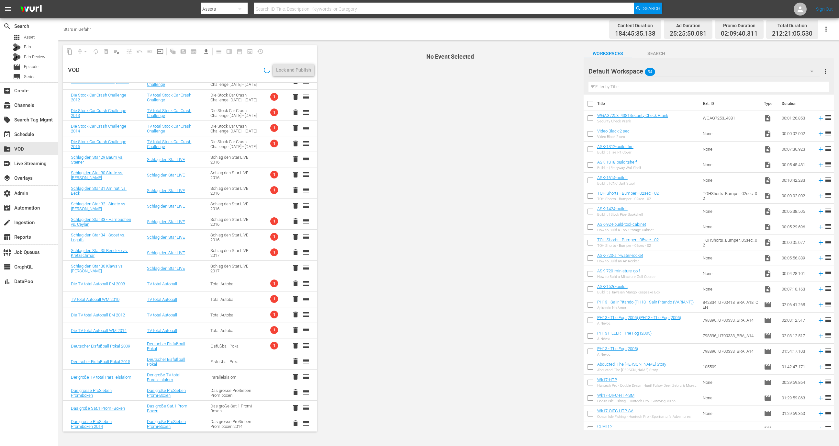
click at [241, 342] on td "Eisfußball Pokal" at bounding box center [234, 346] width 63 height 16
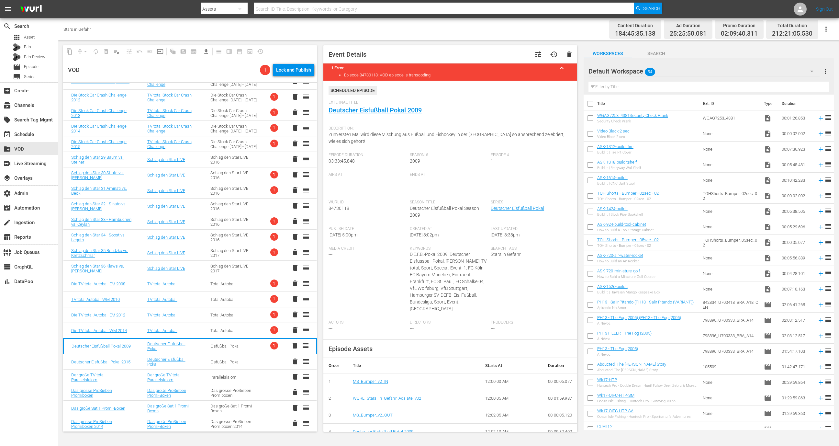
click at [235, 330] on div "Total Autoball" at bounding box center [234, 330] width 48 height 5
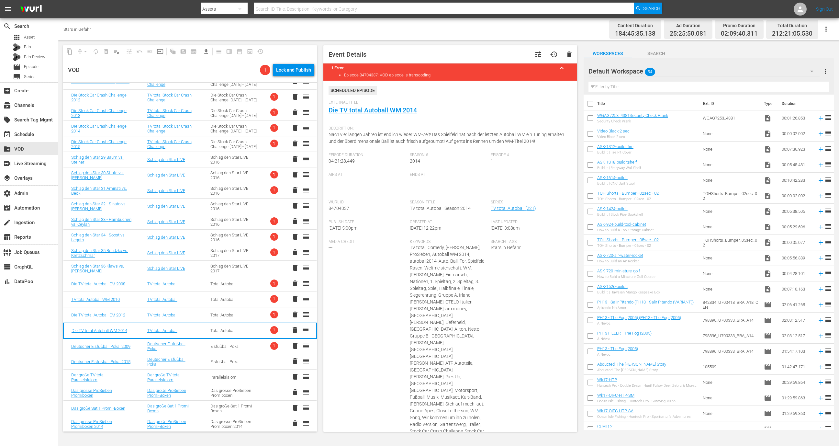
click at [243, 347] on div "Eisfußball Pokal" at bounding box center [234, 346] width 48 height 5
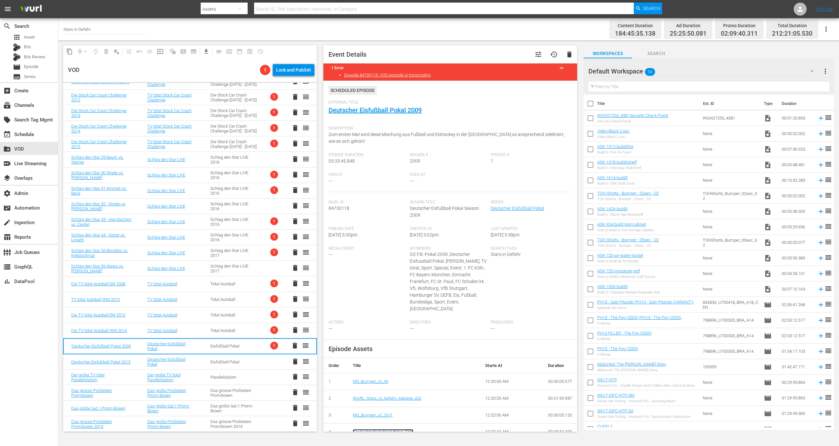
click at [376, 429] on link "Deutscher Eisfußball Pokal 2009" at bounding box center [383, 431] width 61 height 5
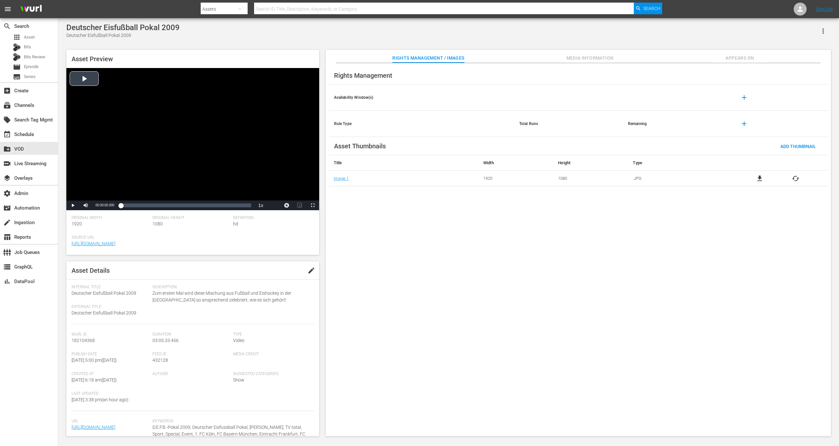
click at [247, 123] on div "Video Player" at bounding box center [192, 134] width 253 height 132
click at [252, 206] on div "Loaded : 0.11% 03:05:33.456 00:00:00.781" at bounding box center [186, 205] width 137 height 10
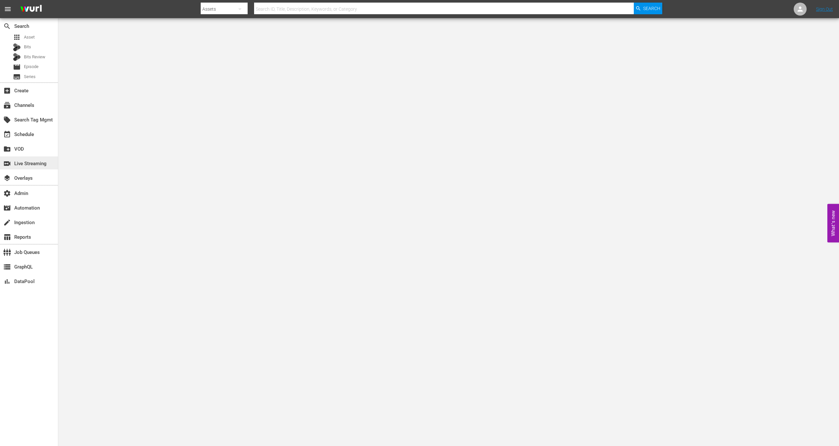
click at [36, 160] on div "switch_video Live Streaming" at bounding box center [18, 163] width 36 height 6
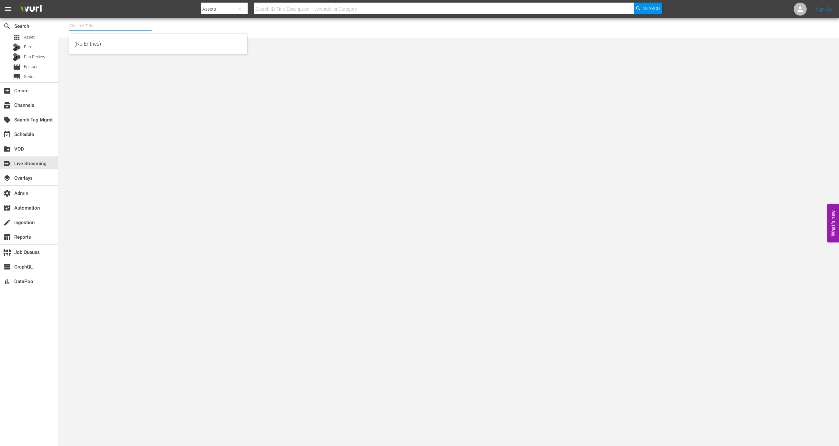
click at [103, 24] on input "text" at bounding box center [110, 26] width 83 height 16
type input "l"
click at [119, 44] on div "[PERSON_NAME] - External (1417 - wurl_external_1)" at bounding box center [158, 44] width 168 height 16
type input "[PERSON_NAME] - External (1417 - wurl_external_1)"
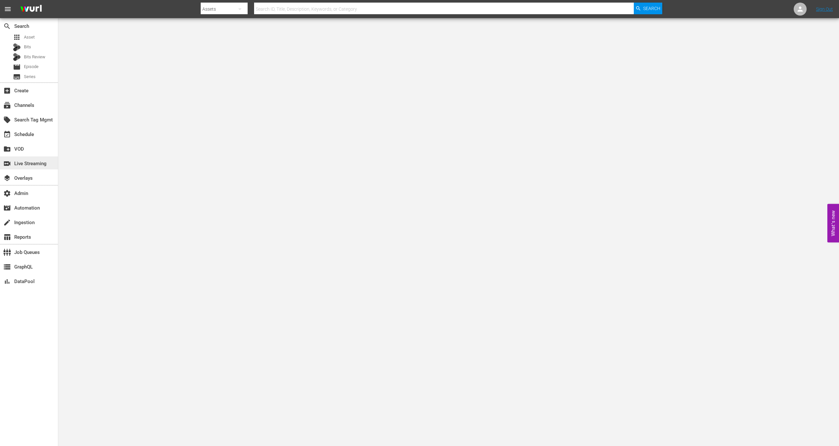
click at [36, 163] on div "switch_video Live Streaming" at bounding box center [18, 163] width 36 height 6
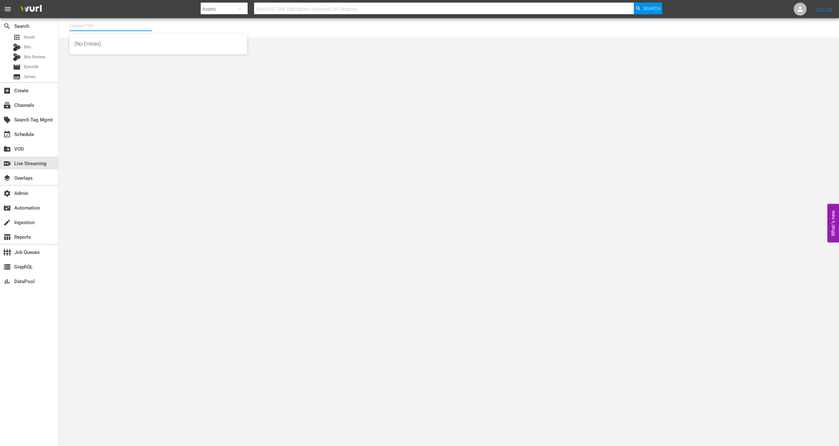
click at [107, 25] on input "text" at bounding box center [110, 26] width 83 height 16
click at [122, 49] on div "[PERSON_NAME] - External (1417 - wurl_external_1)" at bounding box center [158, 44] width 168 height 16
type input "[PERSON_NAME] - External (1417 - wurl_external_1)"
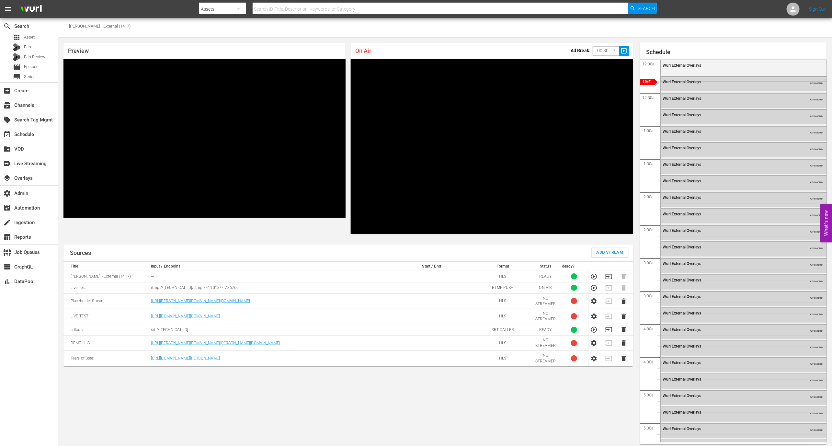
click at [459, 415] on div "Sources Add Stream Title Input / Endpoint Start / End Format Status Ready? [PER…" at bounding box center [347, 344] width 569 height 200
click at [609, 276] on icon "button" at bounding box center [608, 276] width 6 height 5
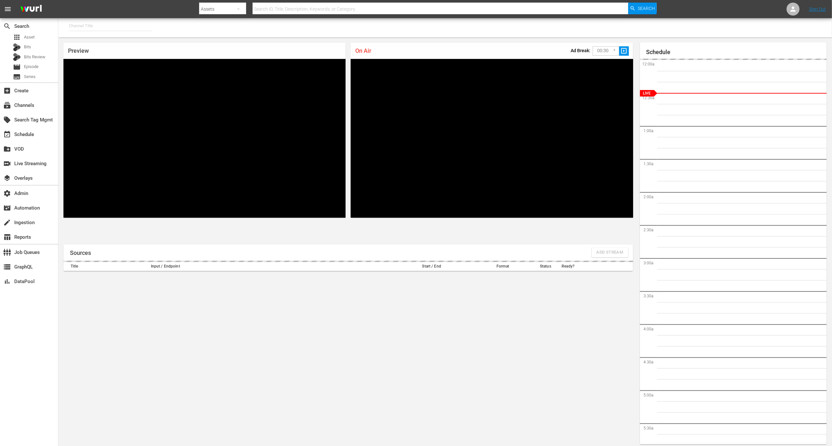
type input "[PERSON_NAME] - External (1417)"
